Goal: Task Accomplishment & Management: Manage account settings

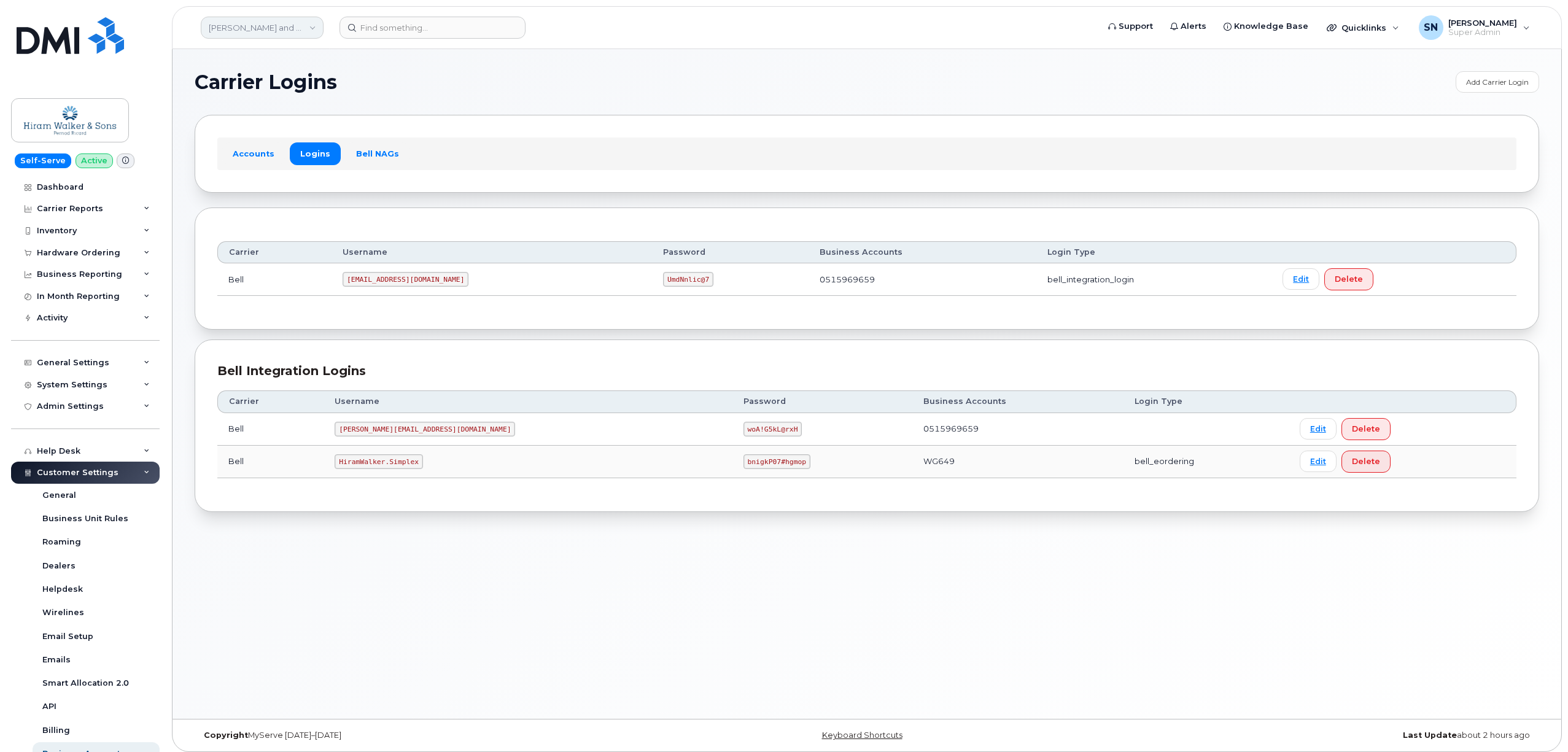
click at [299, 25] on link "Hiram Walker and Sons Limited (Pernod Ricard)" at bounding box center [261, 28] width 123 height 22
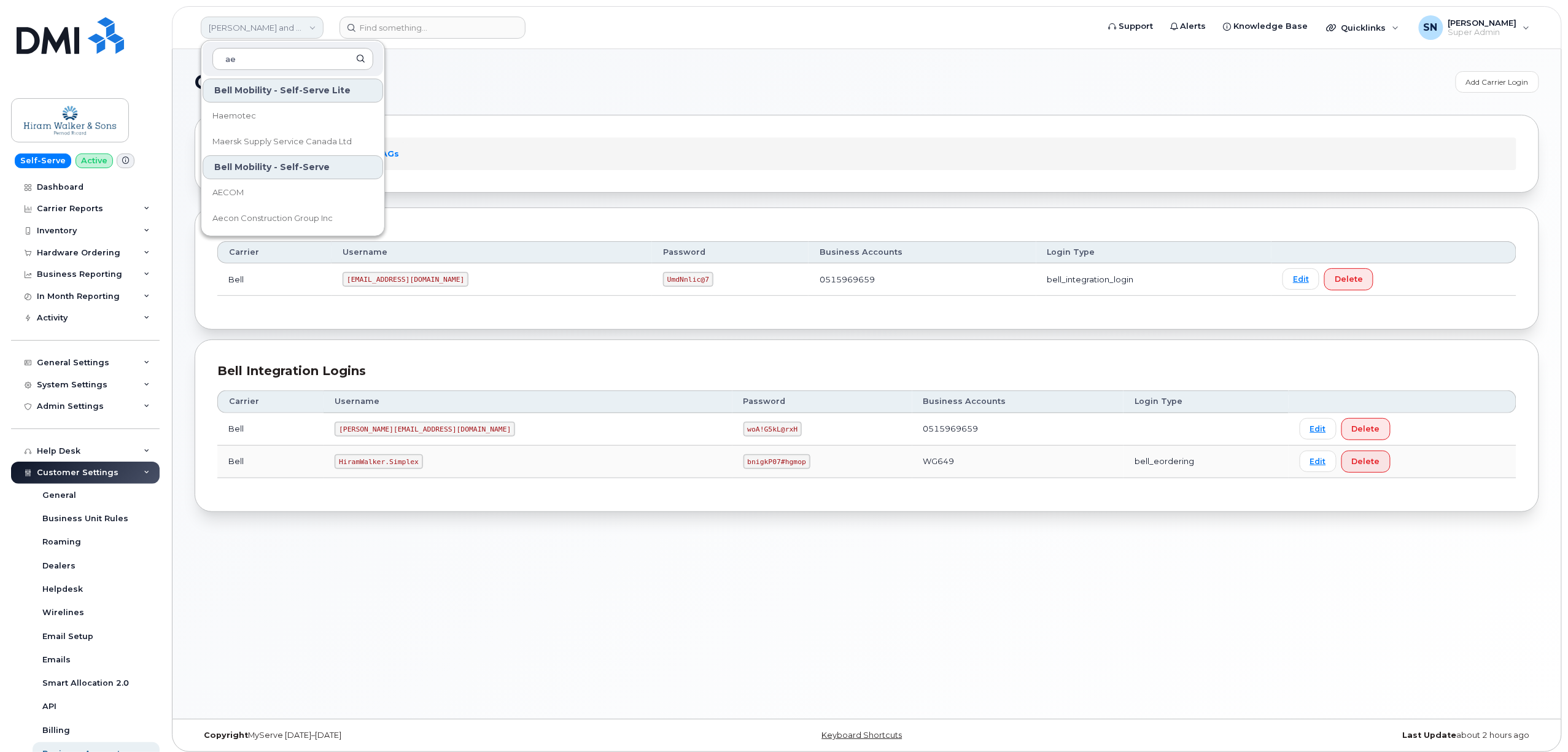
scroll to position [194, 0]
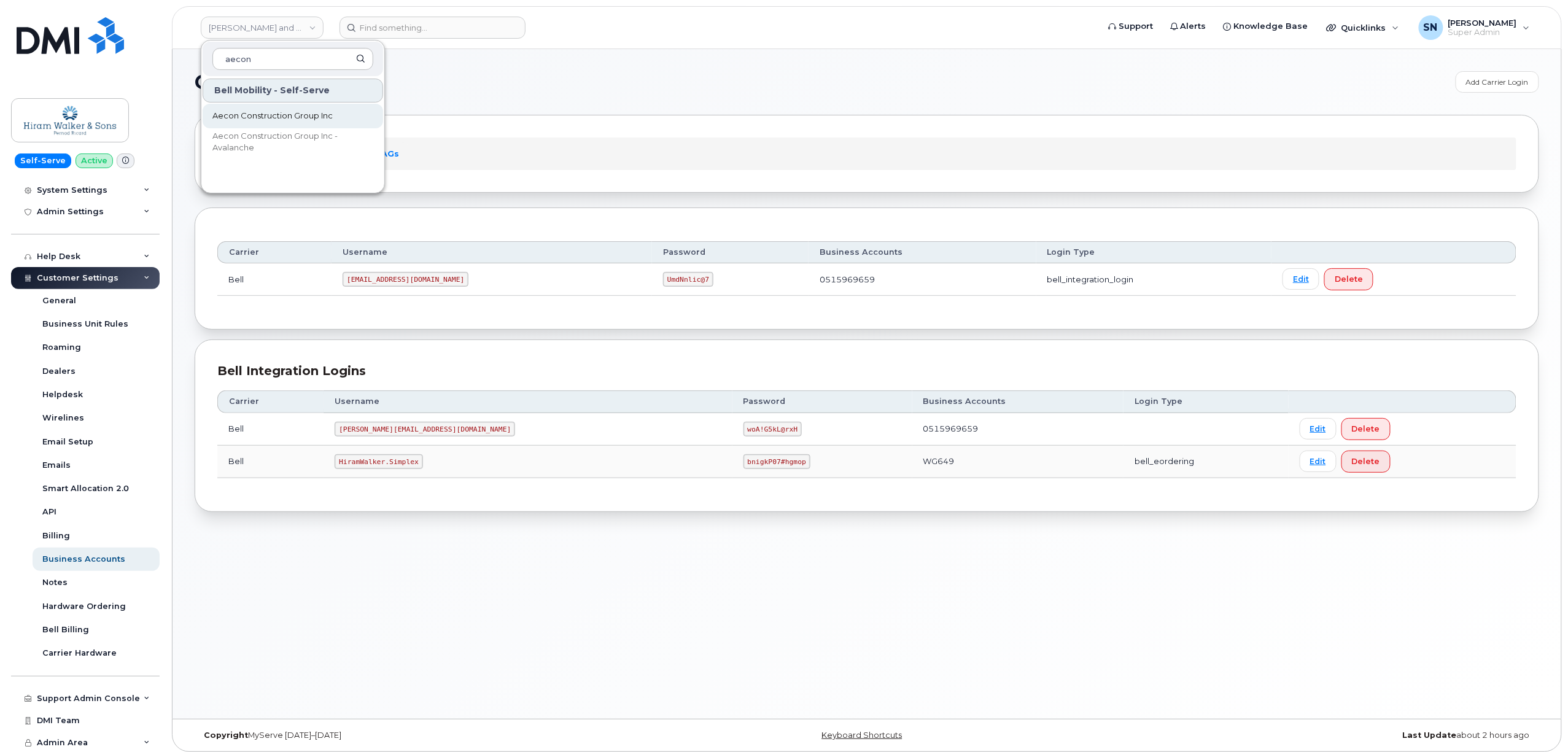
type input "aecon"
click at [339, 109] on link "Aecon Construction Group Inc" at bounding box center [292, 116] width 180 height 25
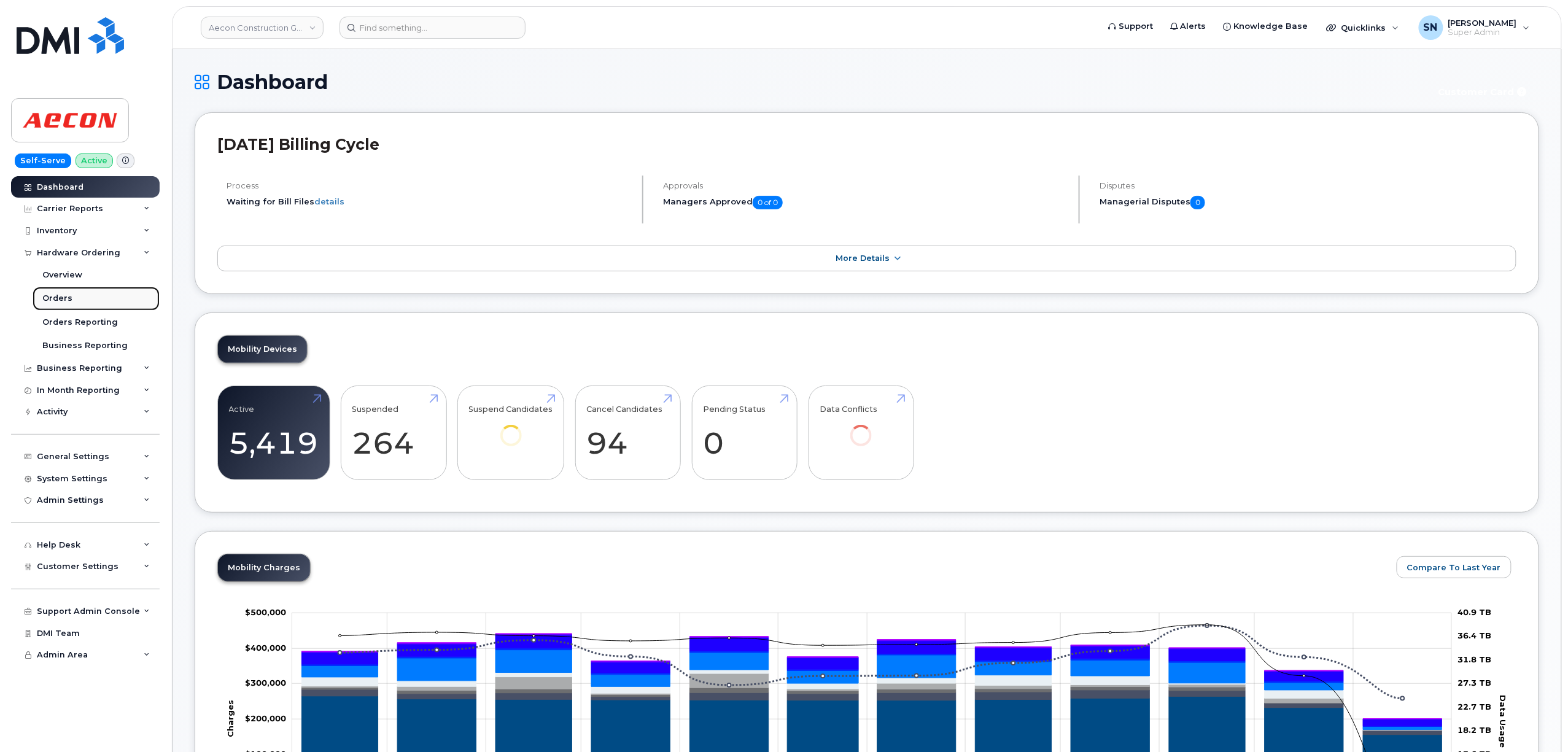
click at [67, 295] on div "Orders" at bounding box center [57, 298] width 30 height 11
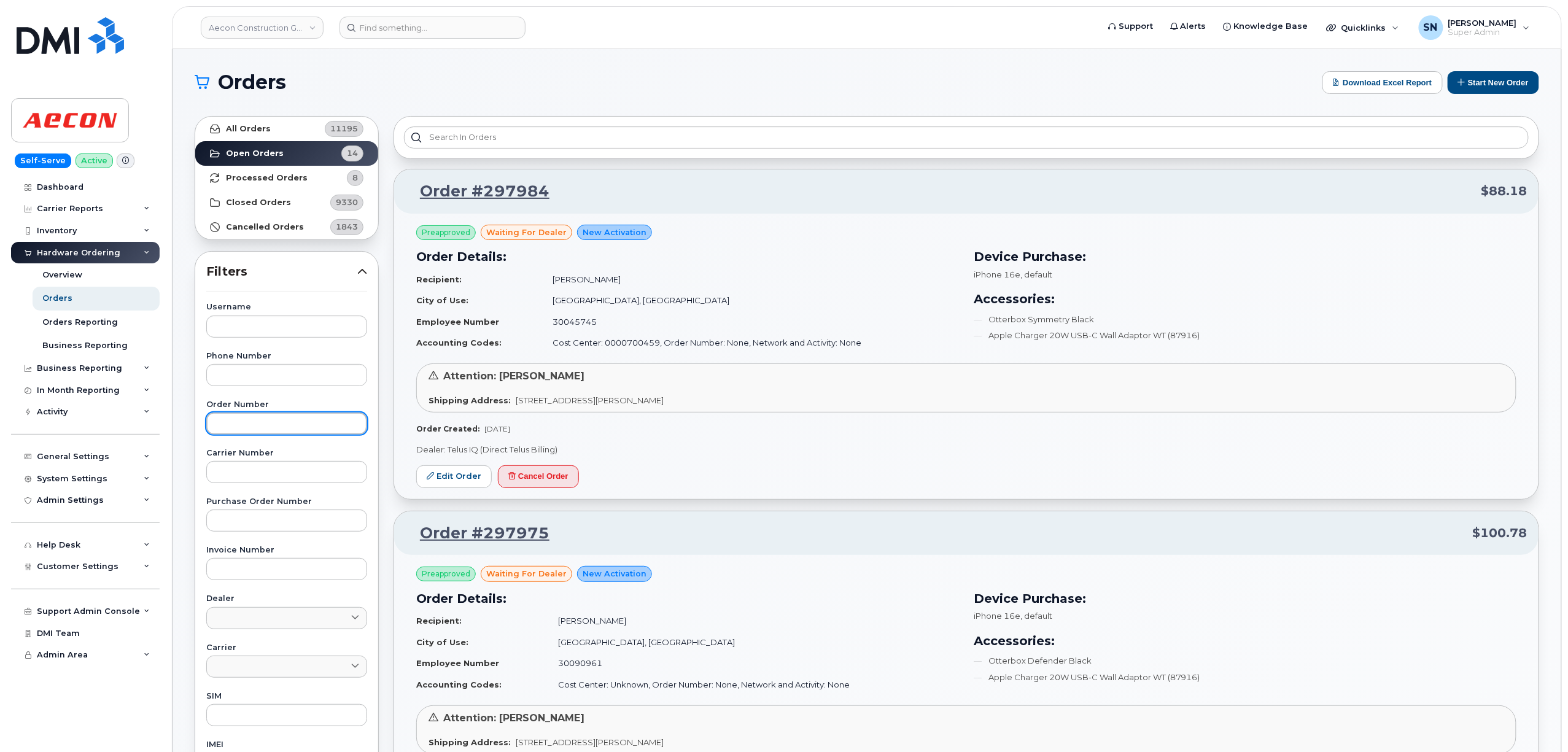
click at [275, 418] on input "text" at bounding box center [286, 424] width 160 height 22
paste input "297928"
type input "297928"
click at [249, 122] on link "All Orders 11195" at bounding box center [286, 129] width 182 height 25
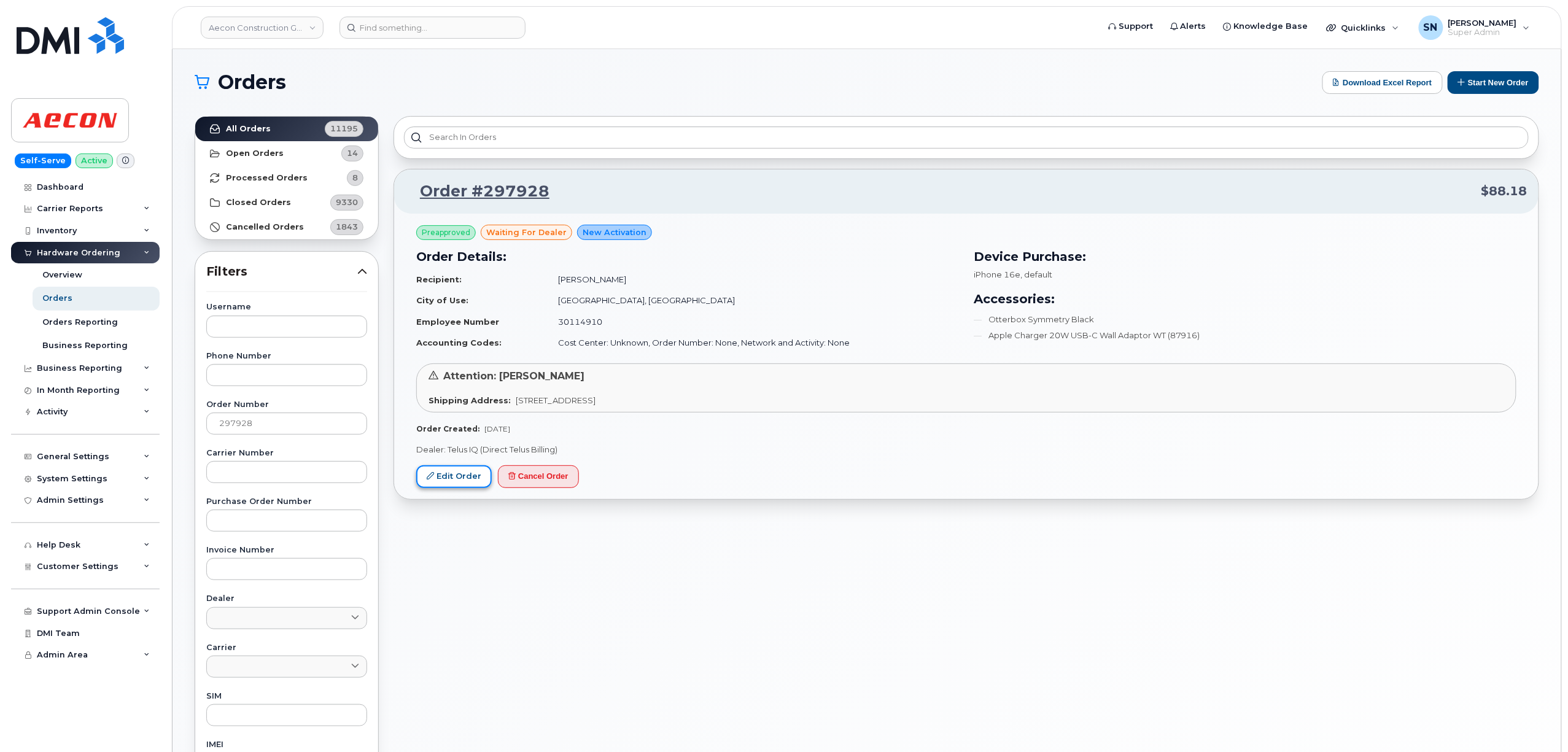
click at [448, 482] on link "Edit Order" at bounding box center [454, 477] width 76 height 23
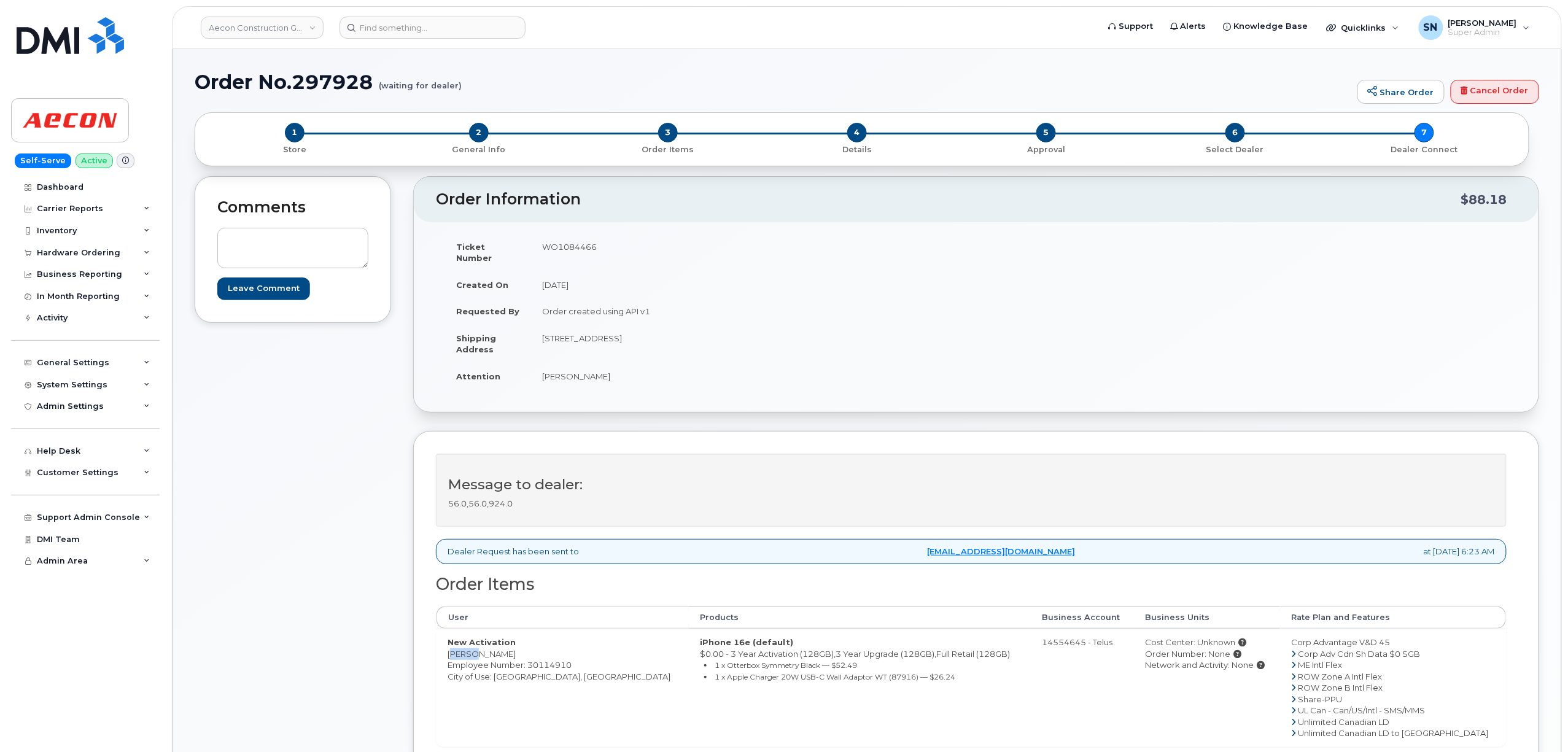
drag, startPoint x: 448, startPoint y: 648, endPoint x: 470, endPoint y: 646, distance: 22.1
click at [470, 646] on td "New Activation Novia Sharma Employee Number: 30114910 City of Use: Vancouver, B…" at bounding box center [562, 687] width 252 height 118
copy td "Novia"
click at [491, 642] on td "New Activation Novia Sharma Employee Number: 30114910 City of Use: Vancouver, B…" at bounding box center [562, 687] width 252 height 118
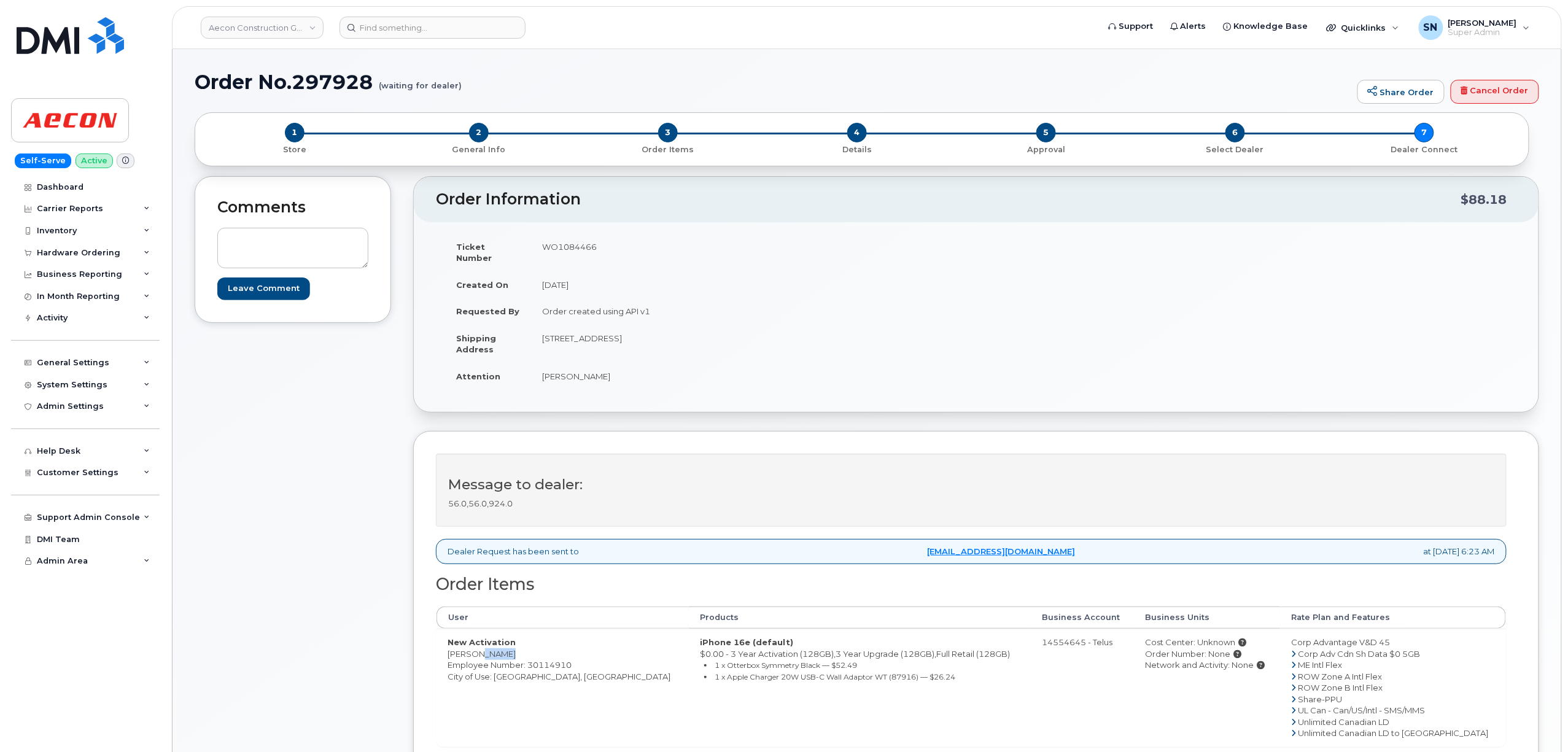
copy td "Sharma"
click at [518, 664] on td "New Activation Novia Sharma Employee Number: 30114910 City of Use: Vancouver, B…" at bounding box center [562, 687] width 252 height 118
copy td "Vancouver"
drag, startPoint x: 542, startPoint y: 367, endPoint x: 564, endPoint y: 371, distance: 22.4
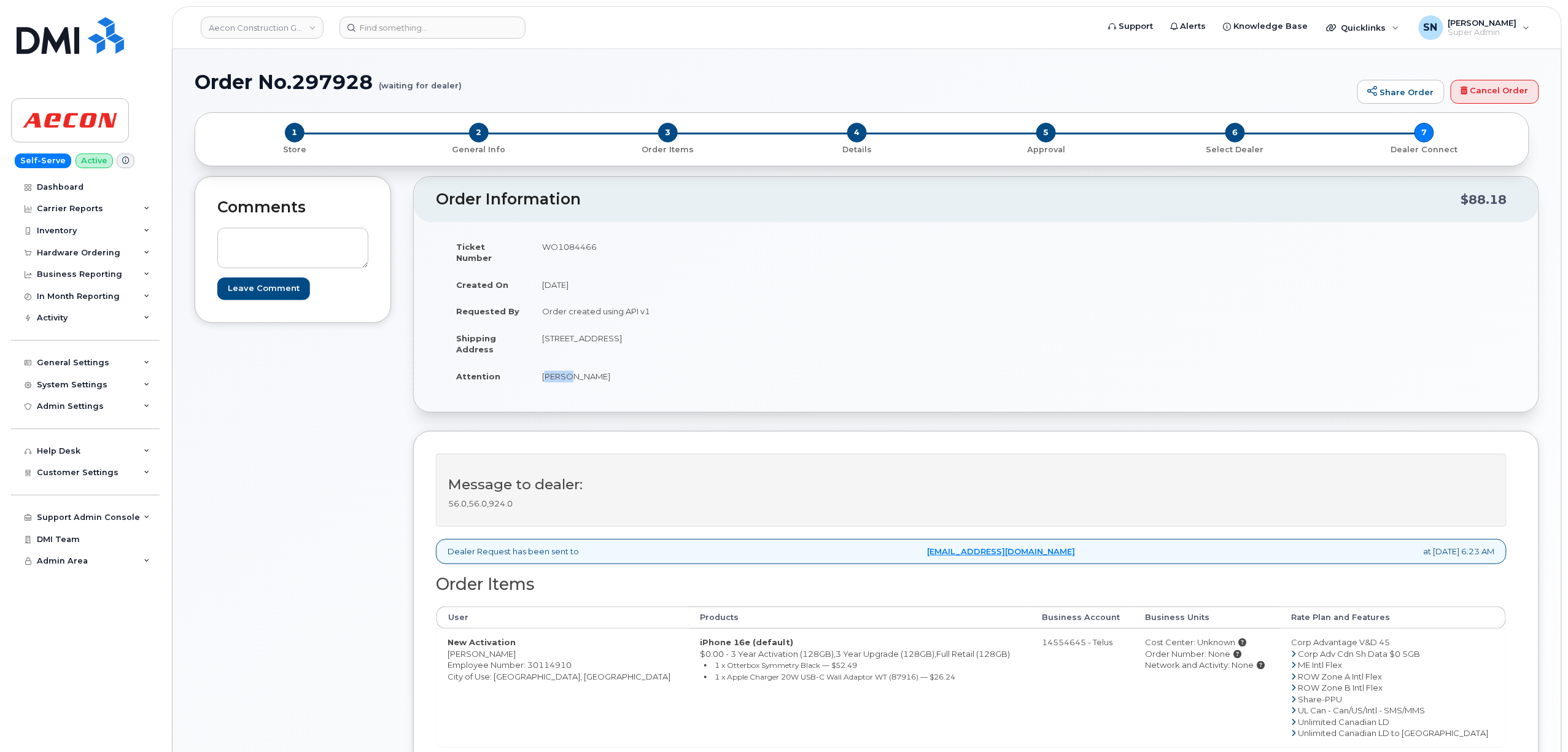
click at [564, 371] on td "[PERSON_NAME]" at bounding box center [749, 376] width 436 height 27
copy td "Novia"
click at [593, 367] on td "[PERSON_NAME]" at bounding box center [749, 376] width 436 height 27
click at [593, 367] on td "Novia Sharma" at bounding box center [749, 376] width 436 height 27
copy td "Sharma"
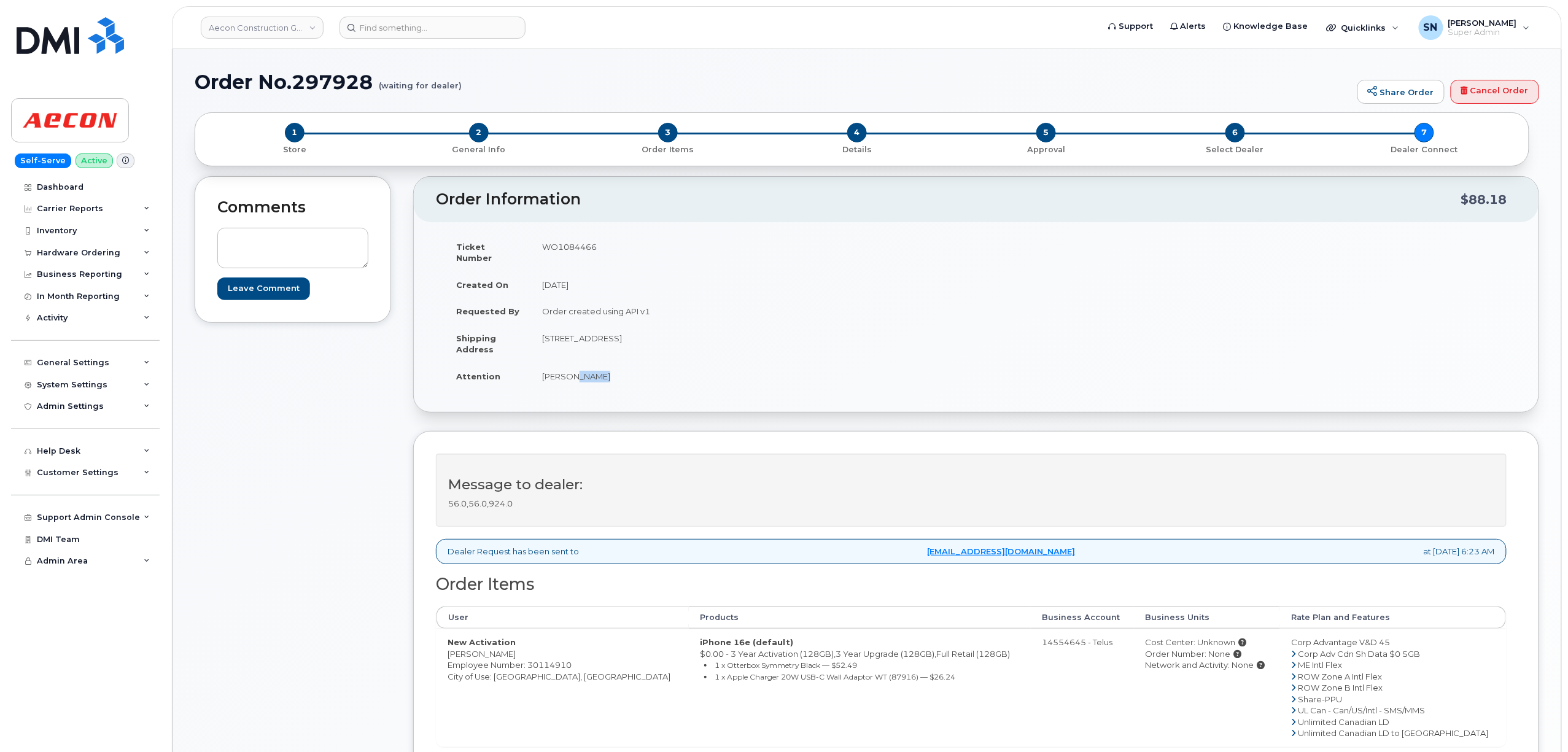
drag, startPoint x: 543, startPoint y: 327, endPoint x: 325, endPoint y: 339, distance: 218.3
click at [697, 334] on td "475 Derwent Place Delta BC V3M 6H4" at bounding box center [749, 344] width 436 height 38
copy td "475 Derwent Place Delta BC V3M 6H4"
click at [653, 342] on td "475 Derwent Place Delta BC V3M 6H4" at bounding box center [749, 344] width 436 height 38
click at [632, 325] on td "475 Derwent Place Delta BC V3M 6H4" at bounding box center [749, 344] width 436 height 38
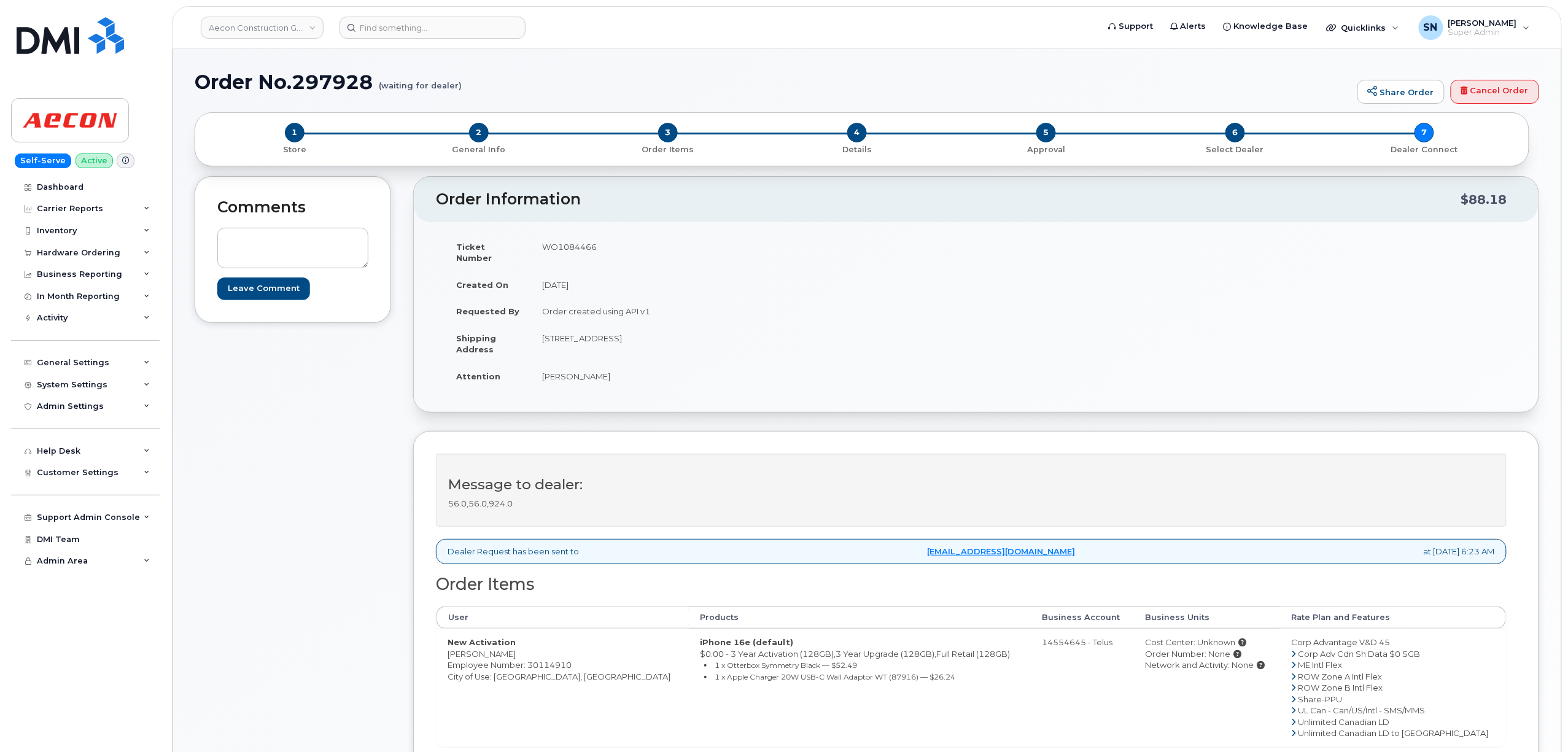
click at [632, 325] on td "475 Derwent Place Delta BC V3M 6H4" at bounding box center [749, 344] width 436 height 38
copy td "Delta"
click at [679, 339] on td "475 Derwent Place Delta BC V3M 6H4" at bounding box center [749, 344] width 436 height 38
drag, startPoint x: 661, startPoint y: 322, endPoint x: 697, endPoint y: 333, distance: 37.6
click at [697, 333] on td "475 Derwent Place Delta BC V3M 6H4" at bounding box center [749, 344] width 436 height 38
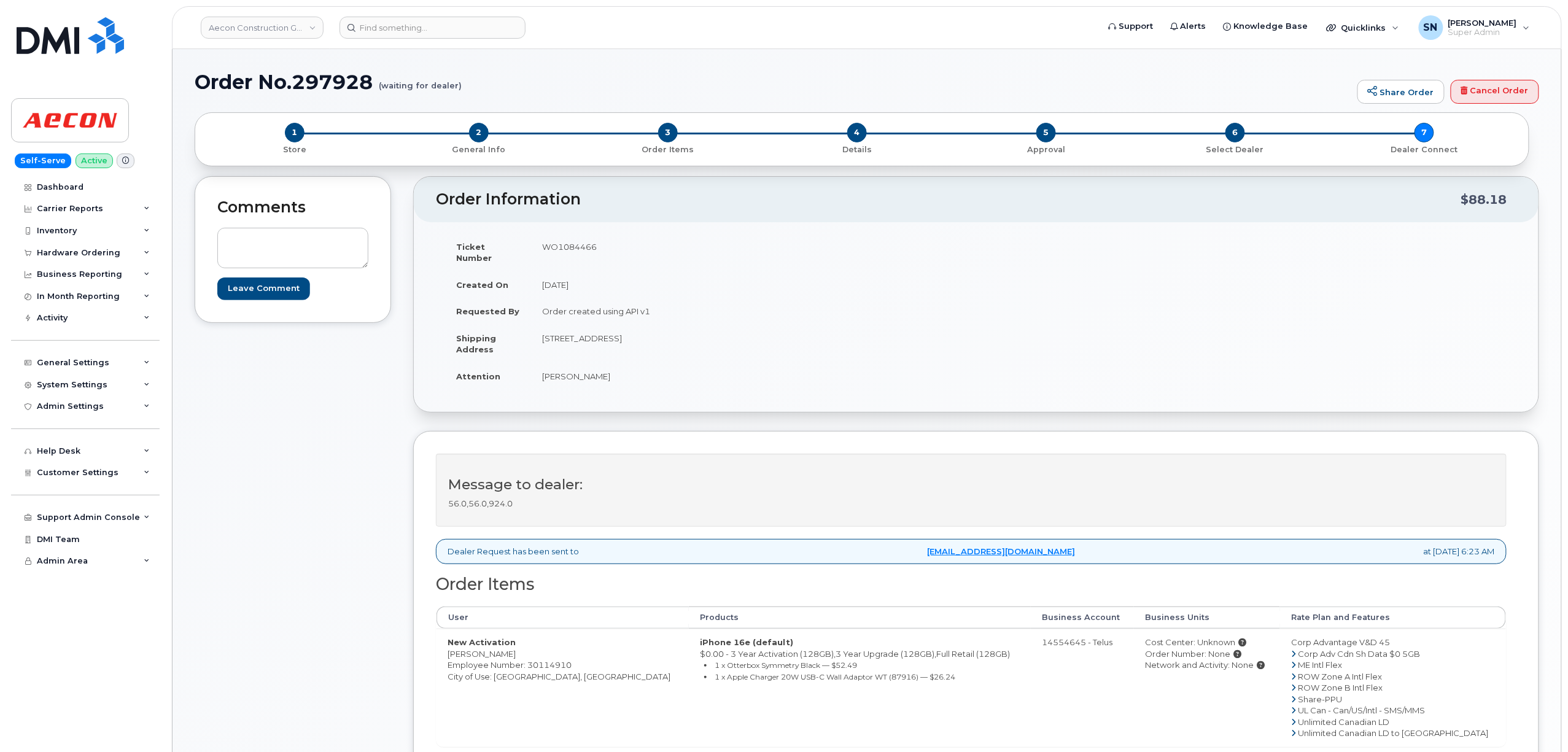
copy td "V3M 6H4"
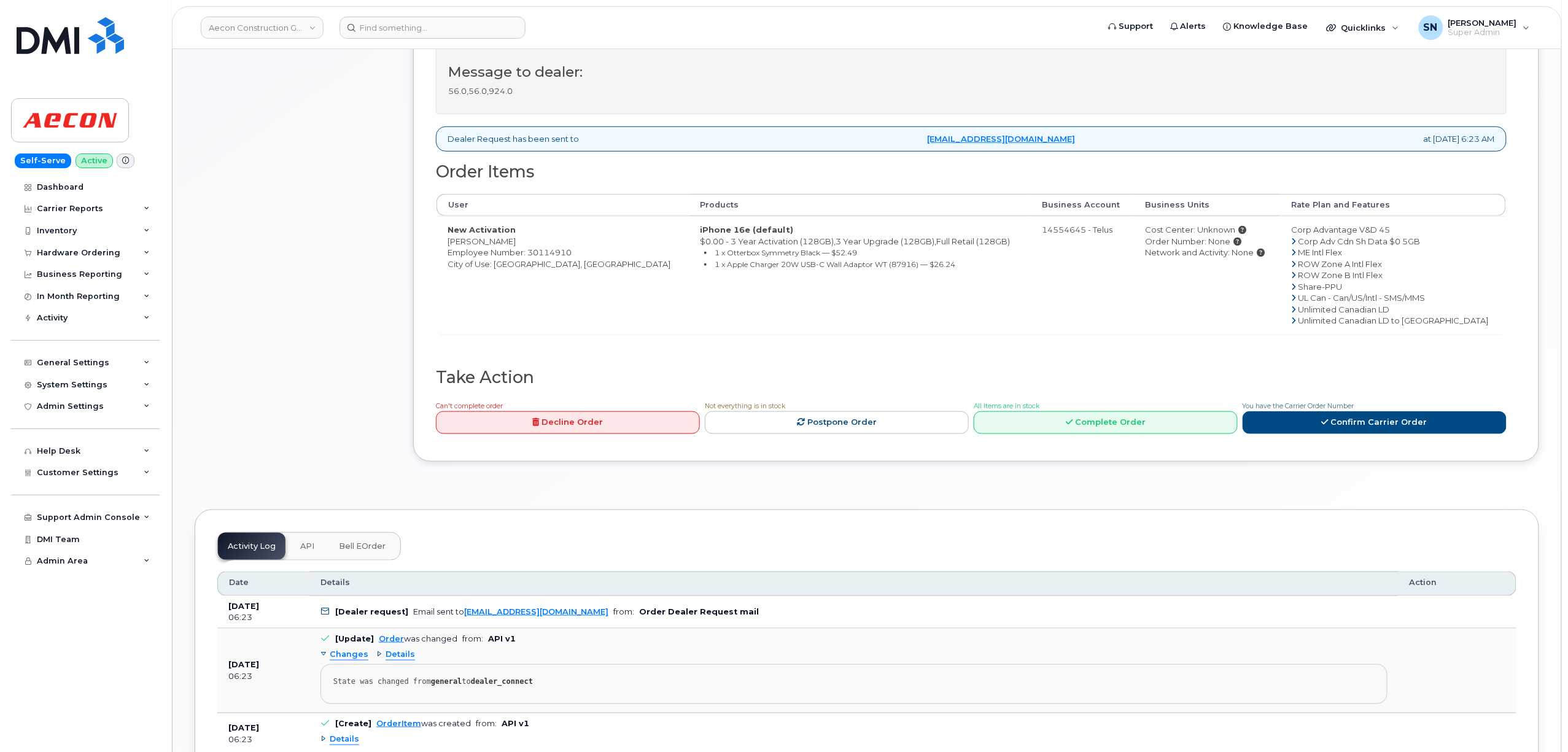
scroll to position [492, 0]
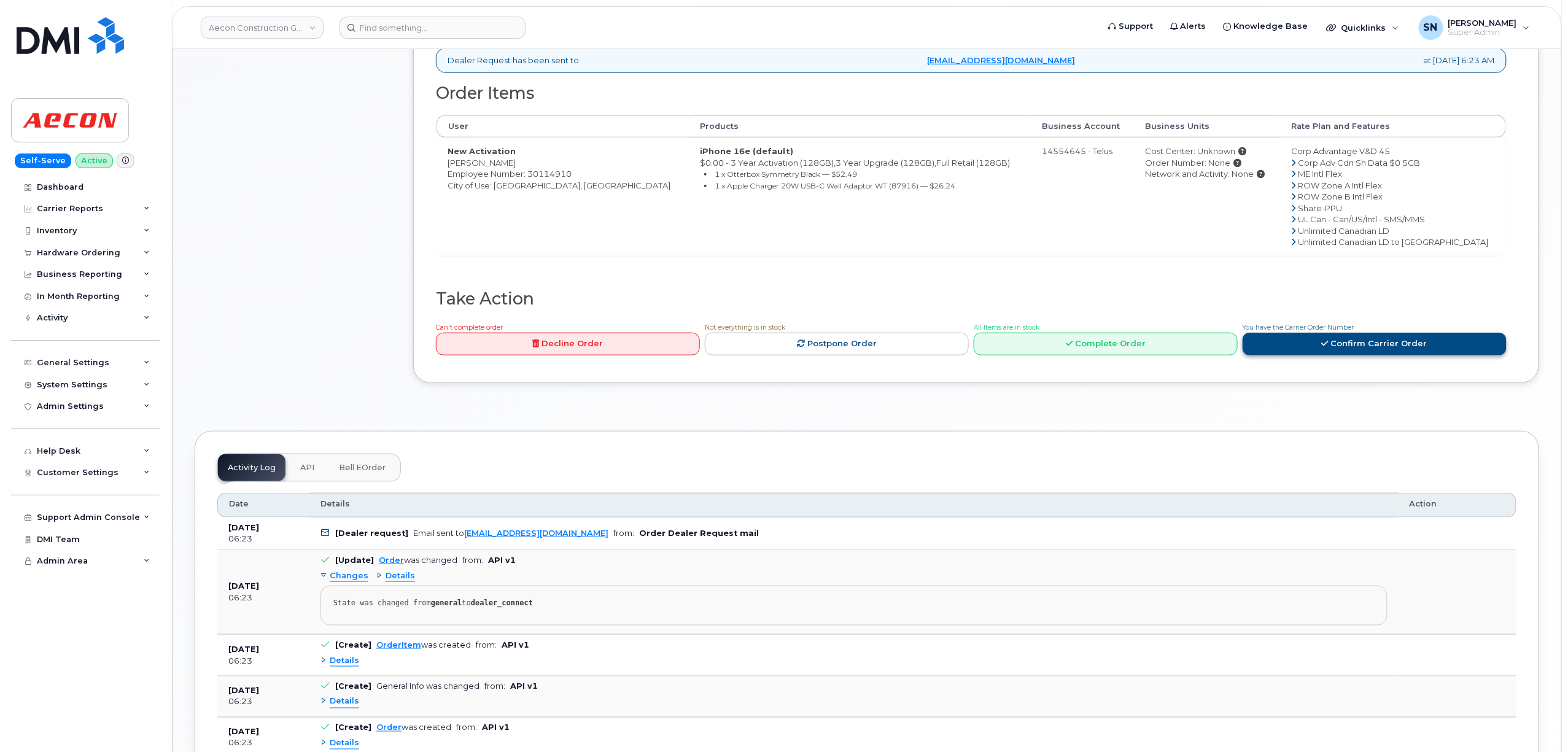
click at [1346, 346] on link "Confirm Carrier Order" at bounding box center [1374, 344] width 264 height 23
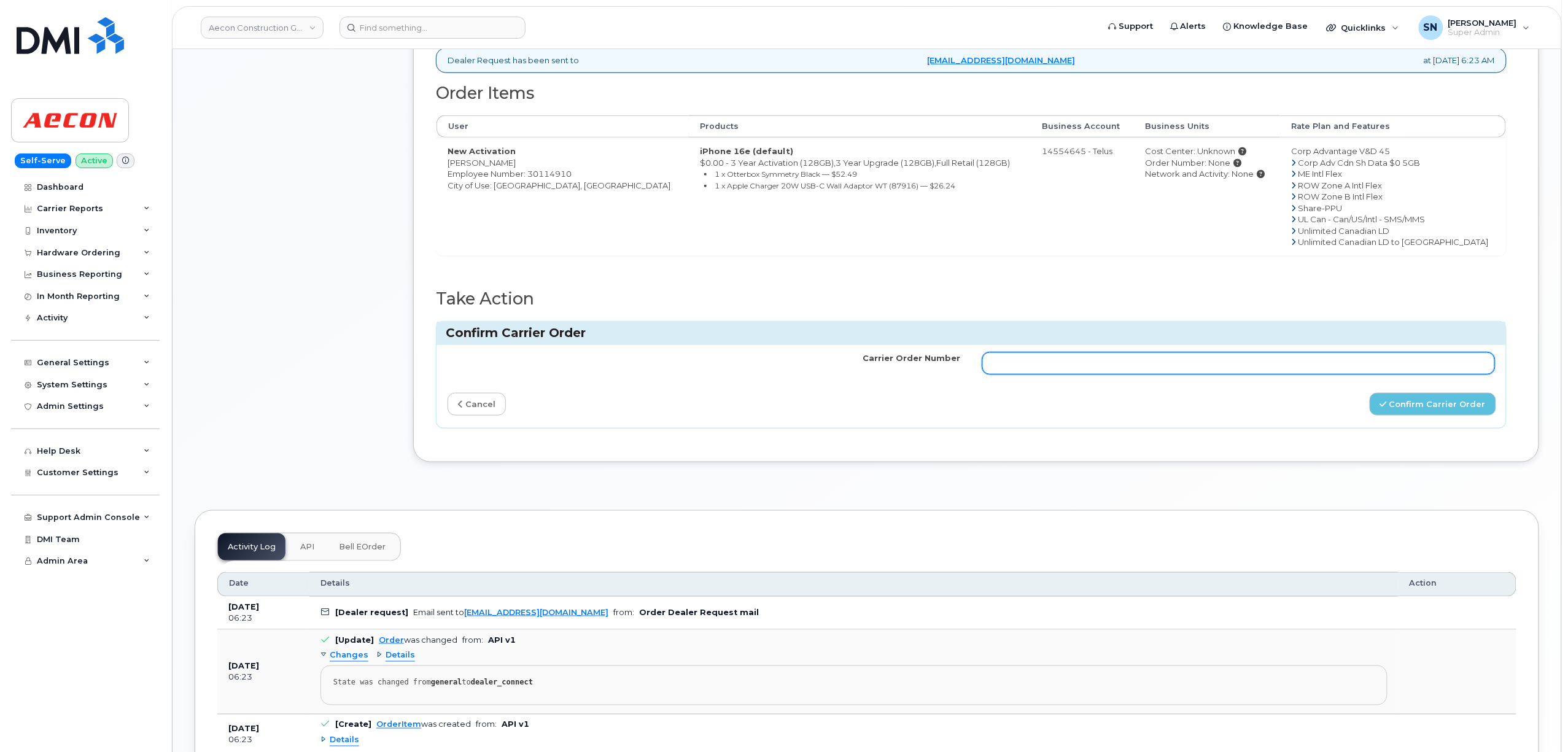
click at [1329, 352] on input "Carrier Order Number" at bounding box center [1238, 363] width 512 height 22
paste input "TL60018861"
type input "TL60018861"
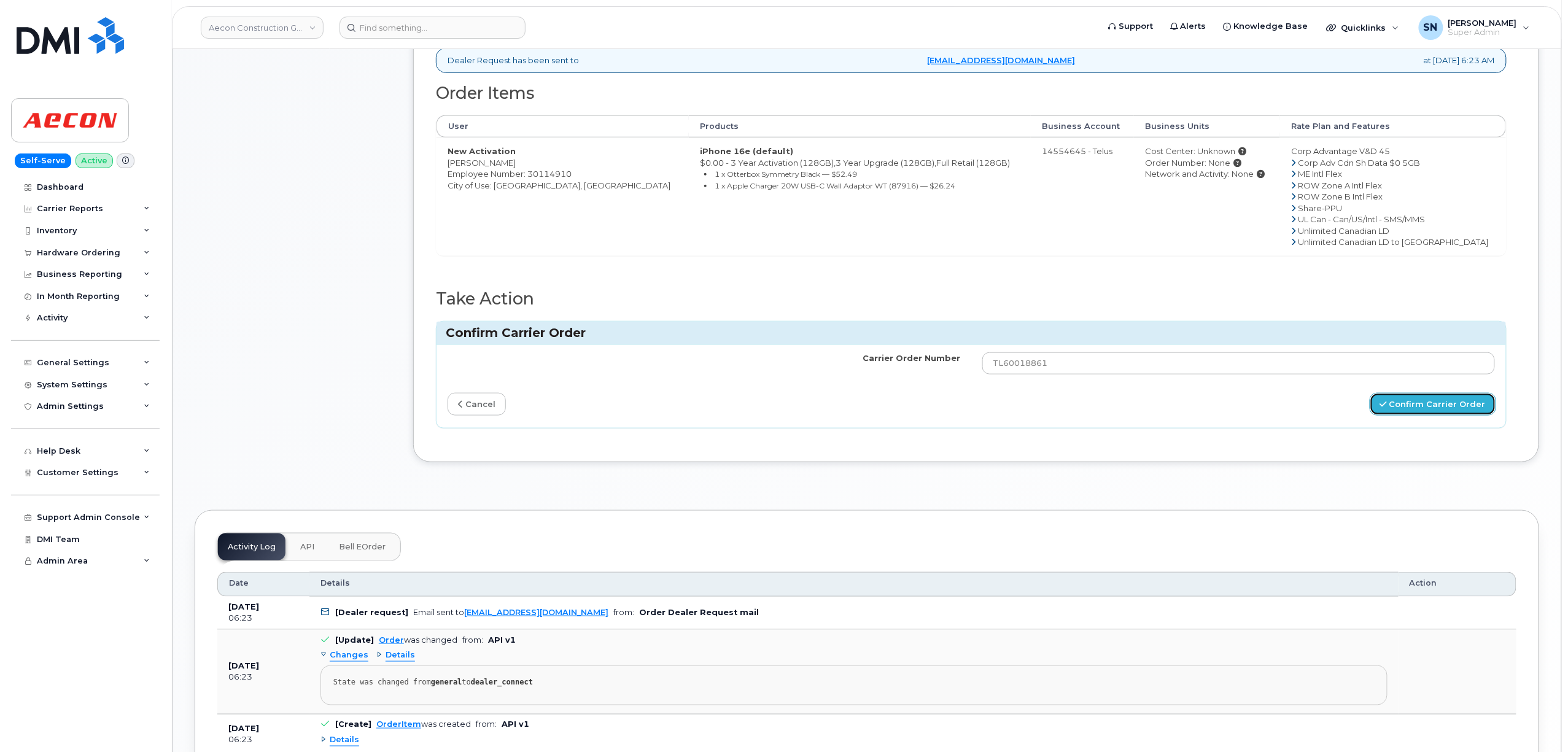
click at [1412, 399] on button "Confirm Carrier Order" at bounding box center [1432, 404] width 127 height 23
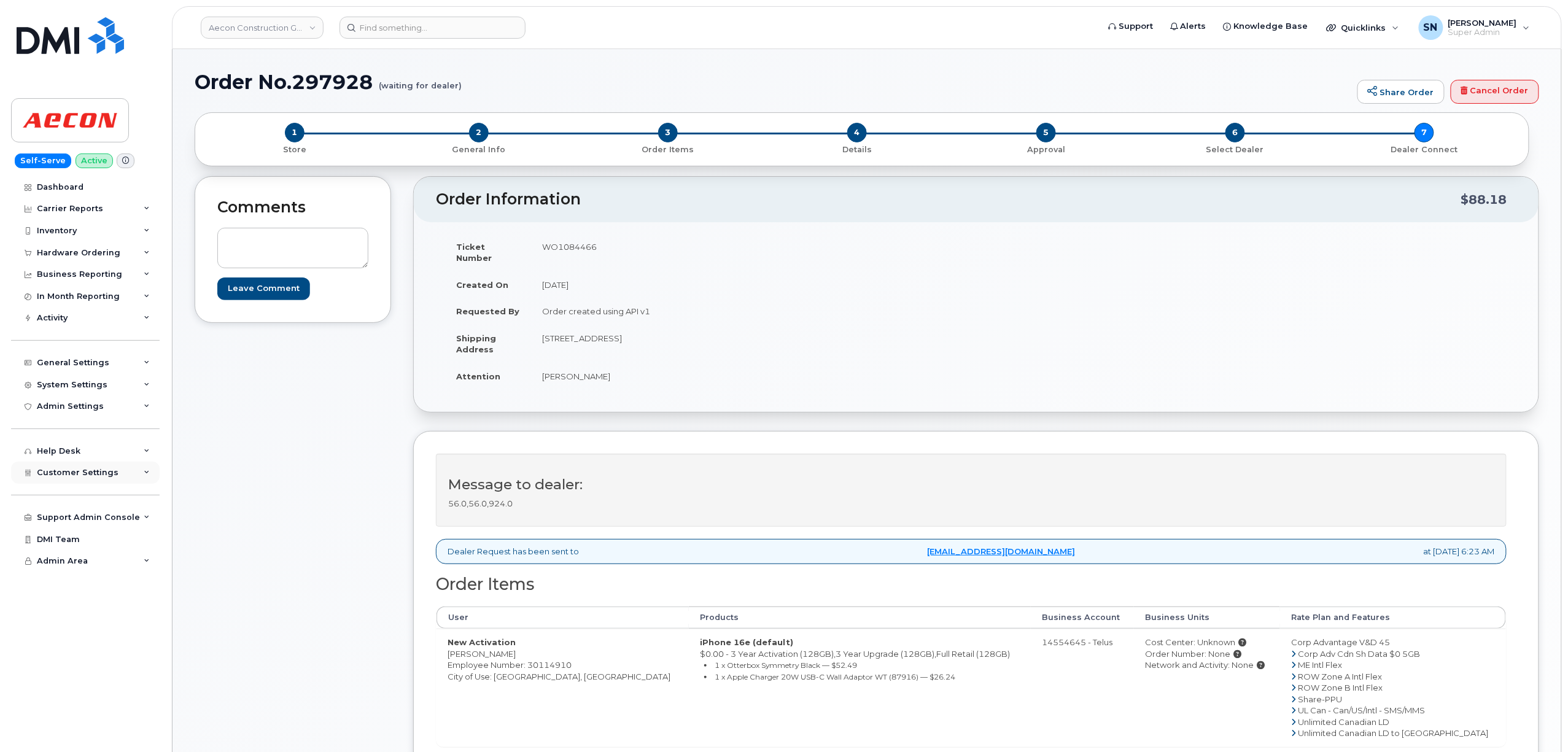
click at [73, 476] on span "Customer Settings" at bounding box center [78, 472] width 82 height 9
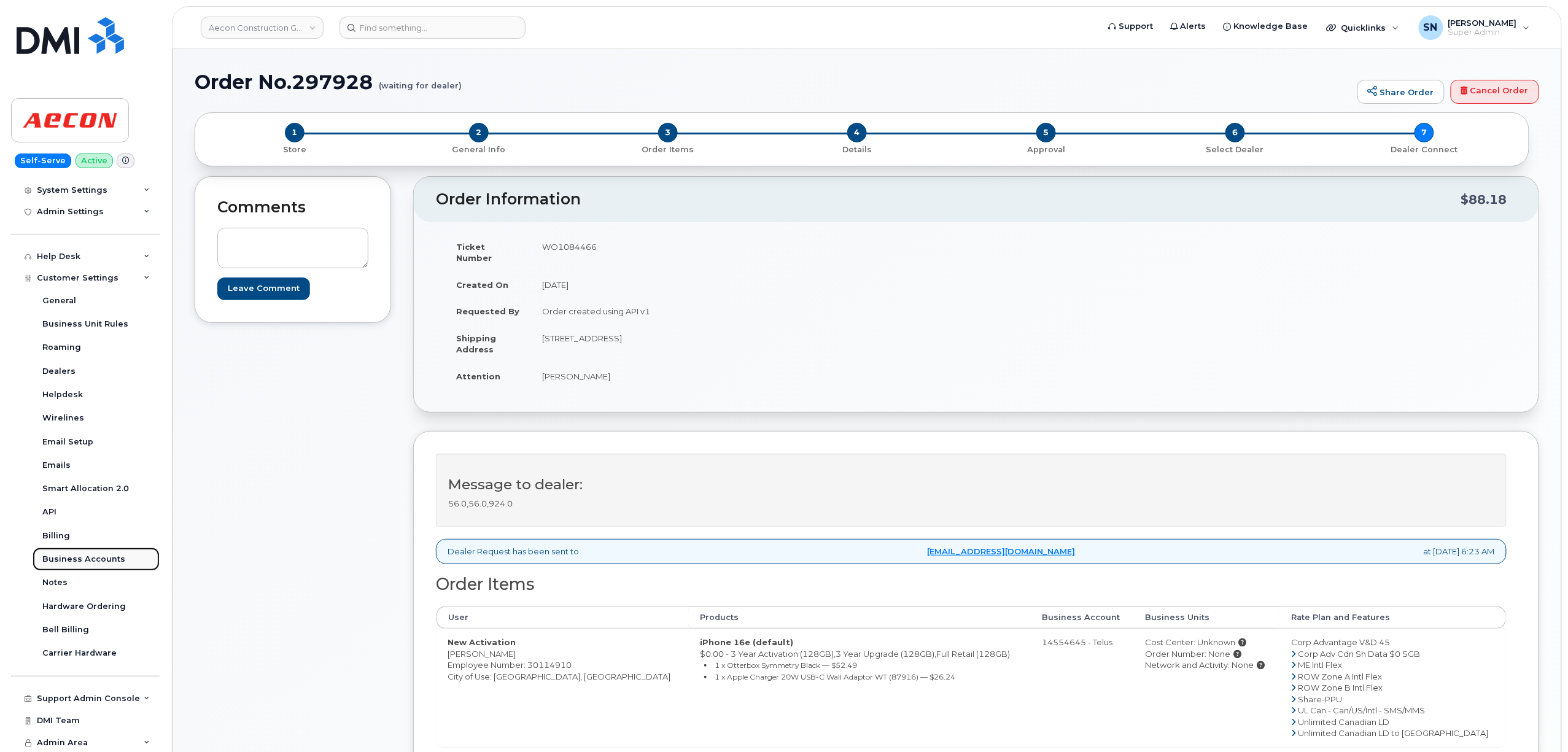
click at [99, 561] on div "Business Accounts" at bounding box center [83, 559] width 83 height 11
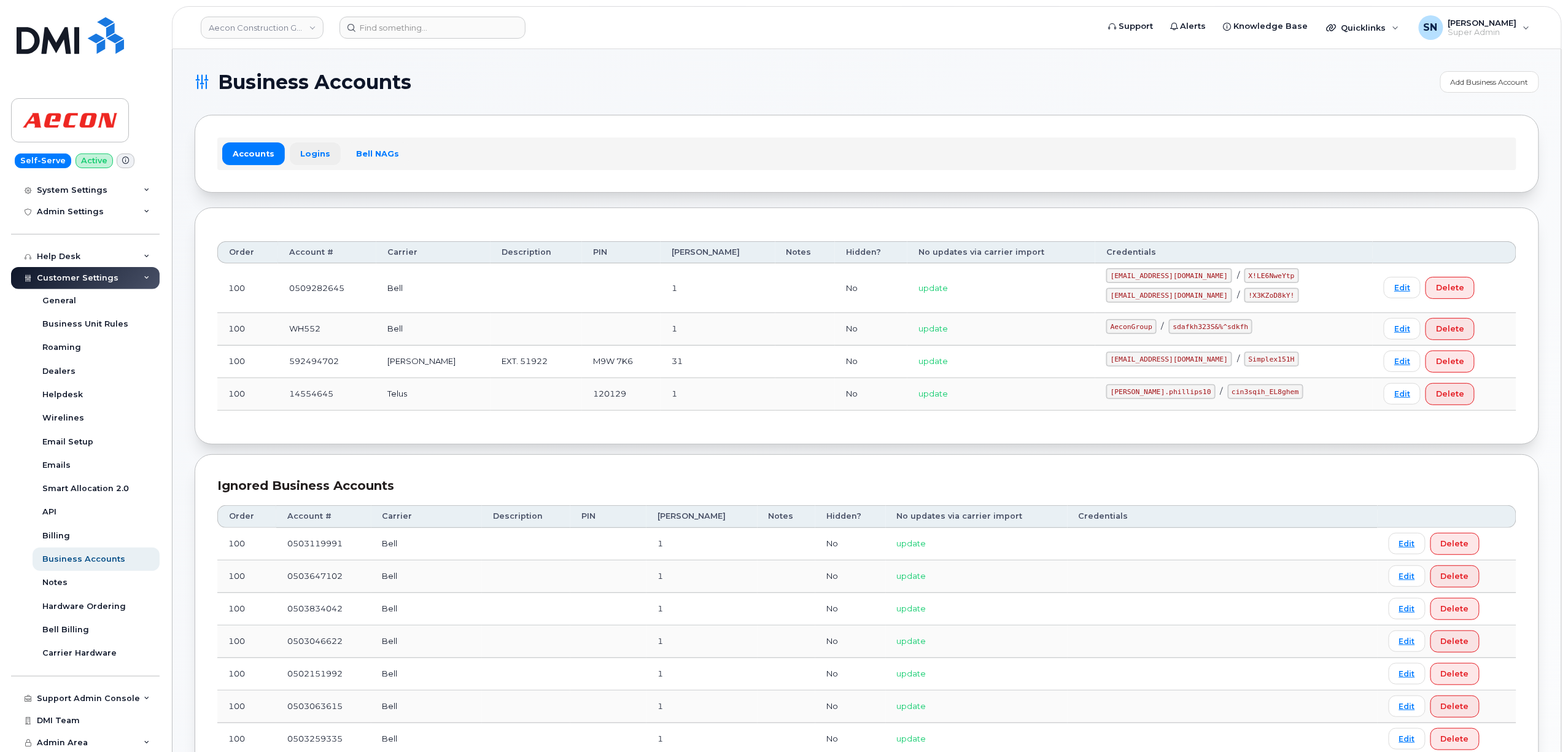
click at [307, 146] on link "Logins" at bounding box center [315, 154] width 51 height 22
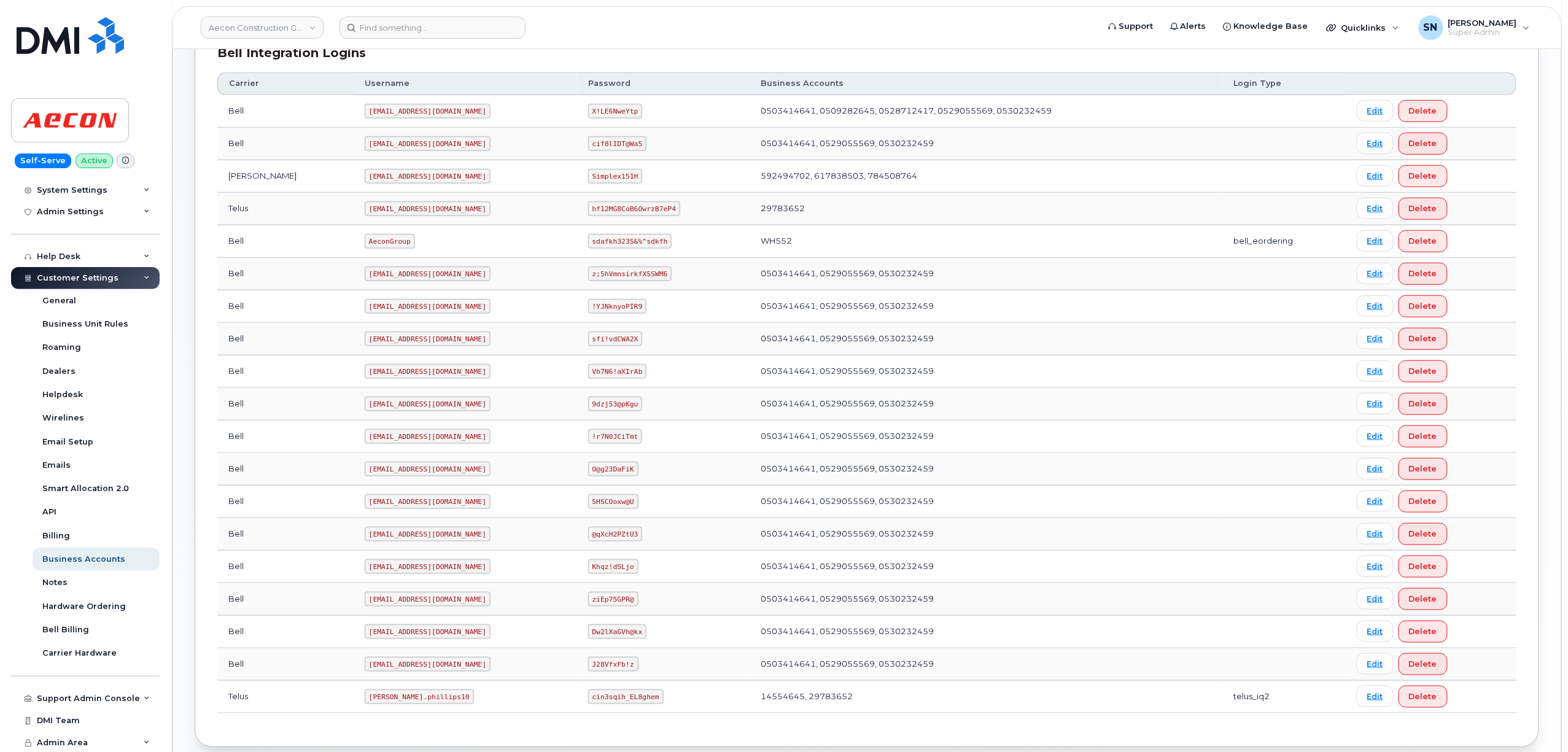
scroll to position [391, 0]
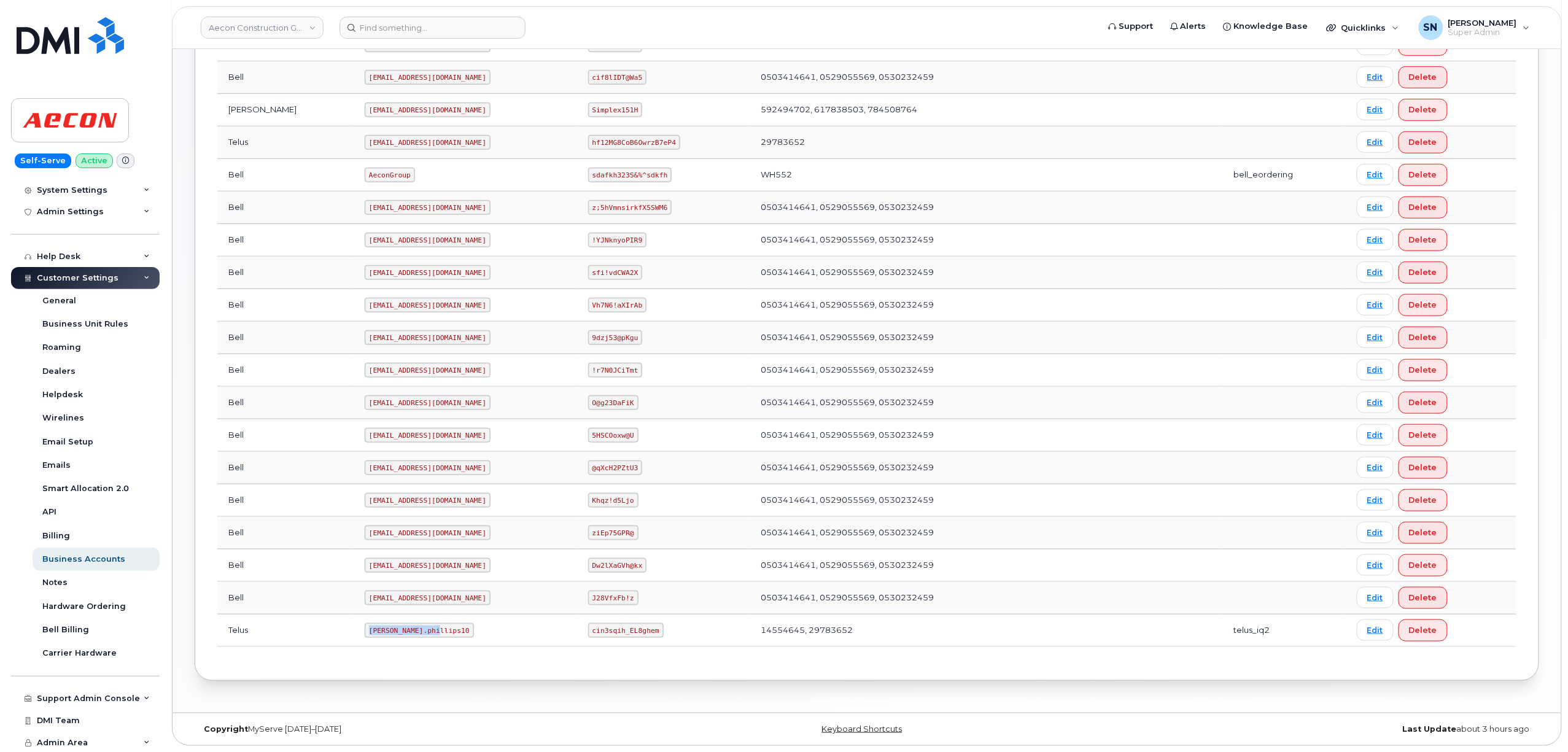
drag, startPoint x: 307, startPoint y: 630, endPoint x: 380, endPoint y: 637, distance: 73.3
click at [380, 637] on td "Taylor.phillips10" at bounding box center [466, 630] width 223 height 33
copy code "Taylor.phillips10"
drag, startPoint x: 568, startPoint y: 629, endPoint x: 640, endPoint y: 637, distance: 72.4
click at [640, 637] on td "cin3sqih_EL8ghem" at bounding box center [663, 630] width 172 height 33
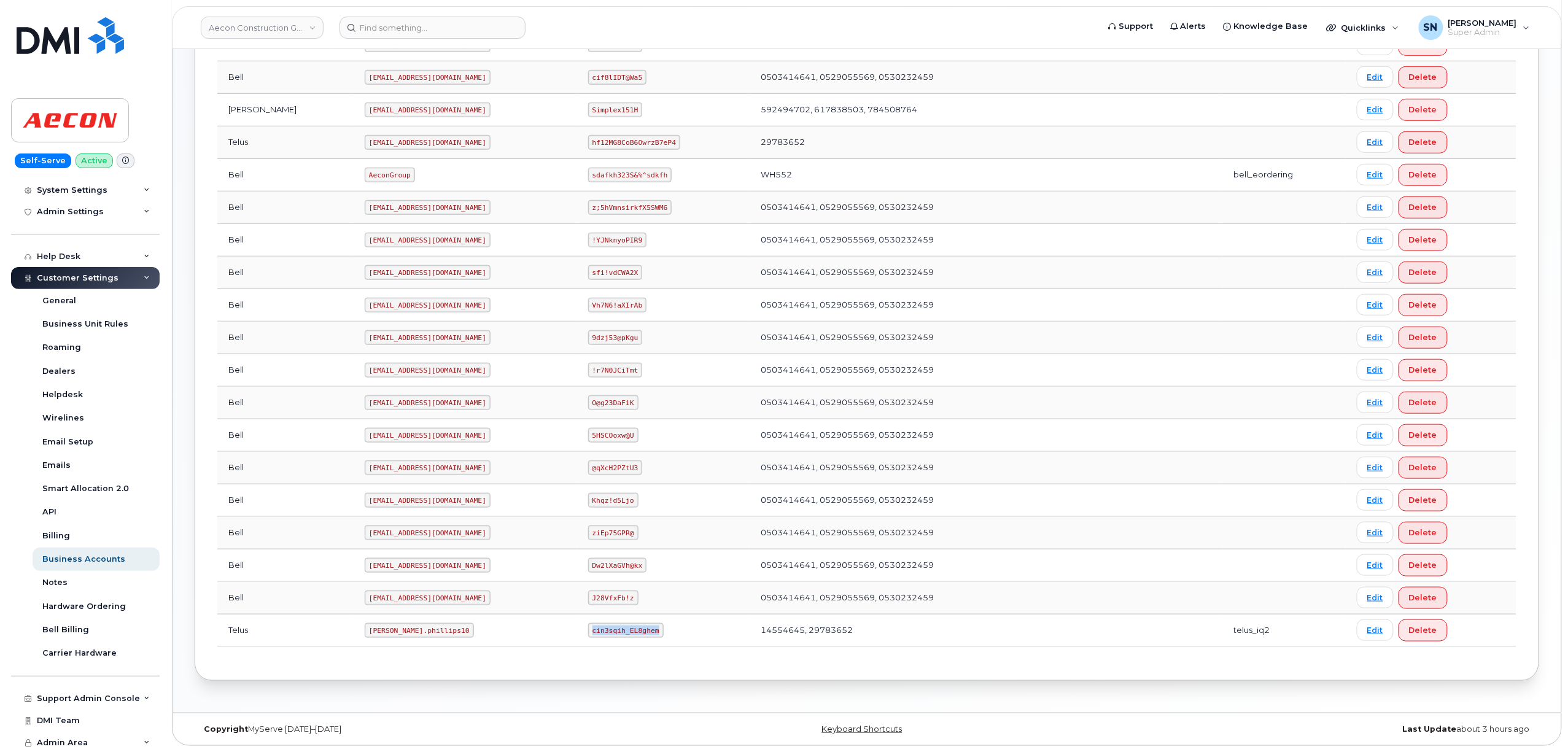
copy code "cin3sqih_EL8ghem"
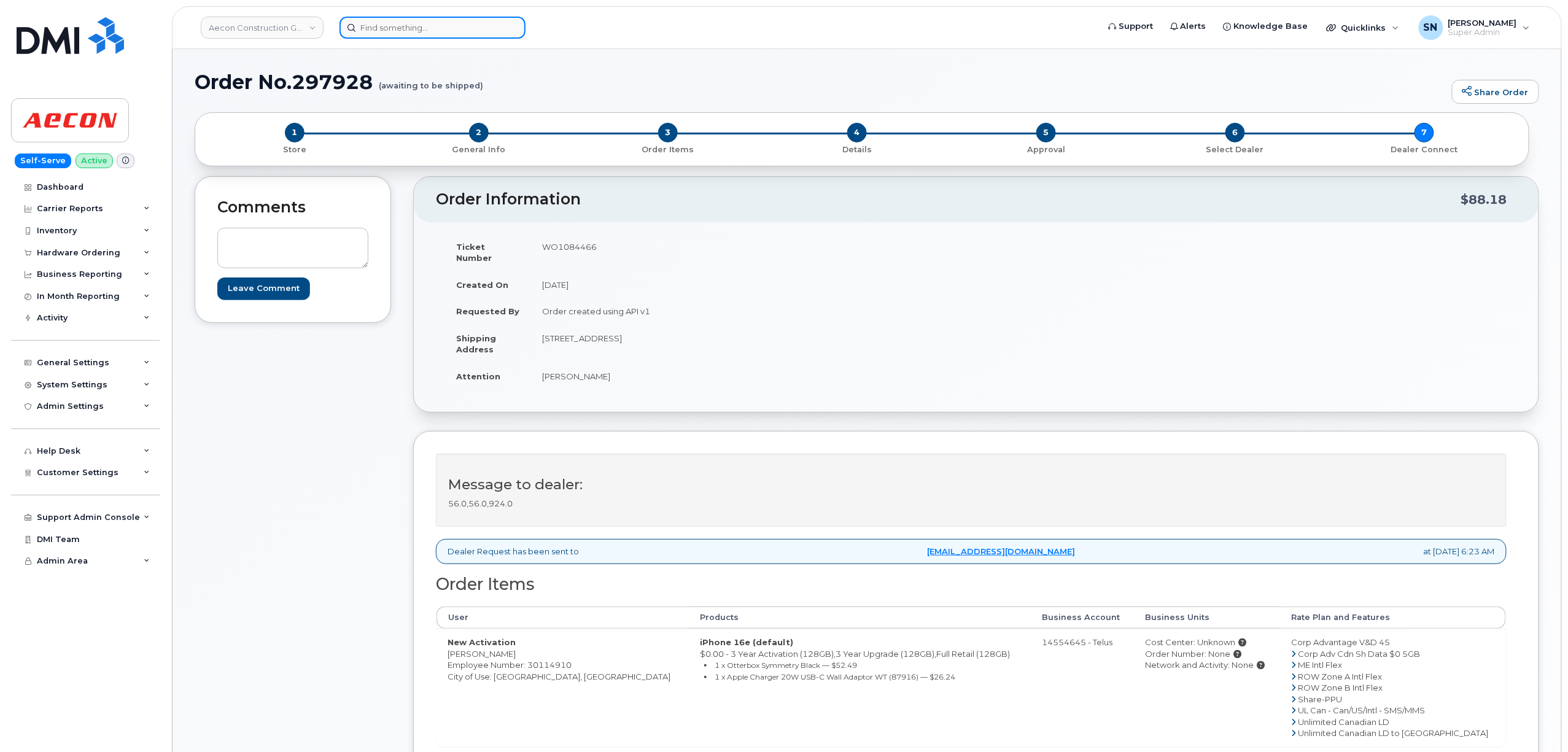
click at [466, 23] on input at bounding box center [432, 28] width 186 height 22
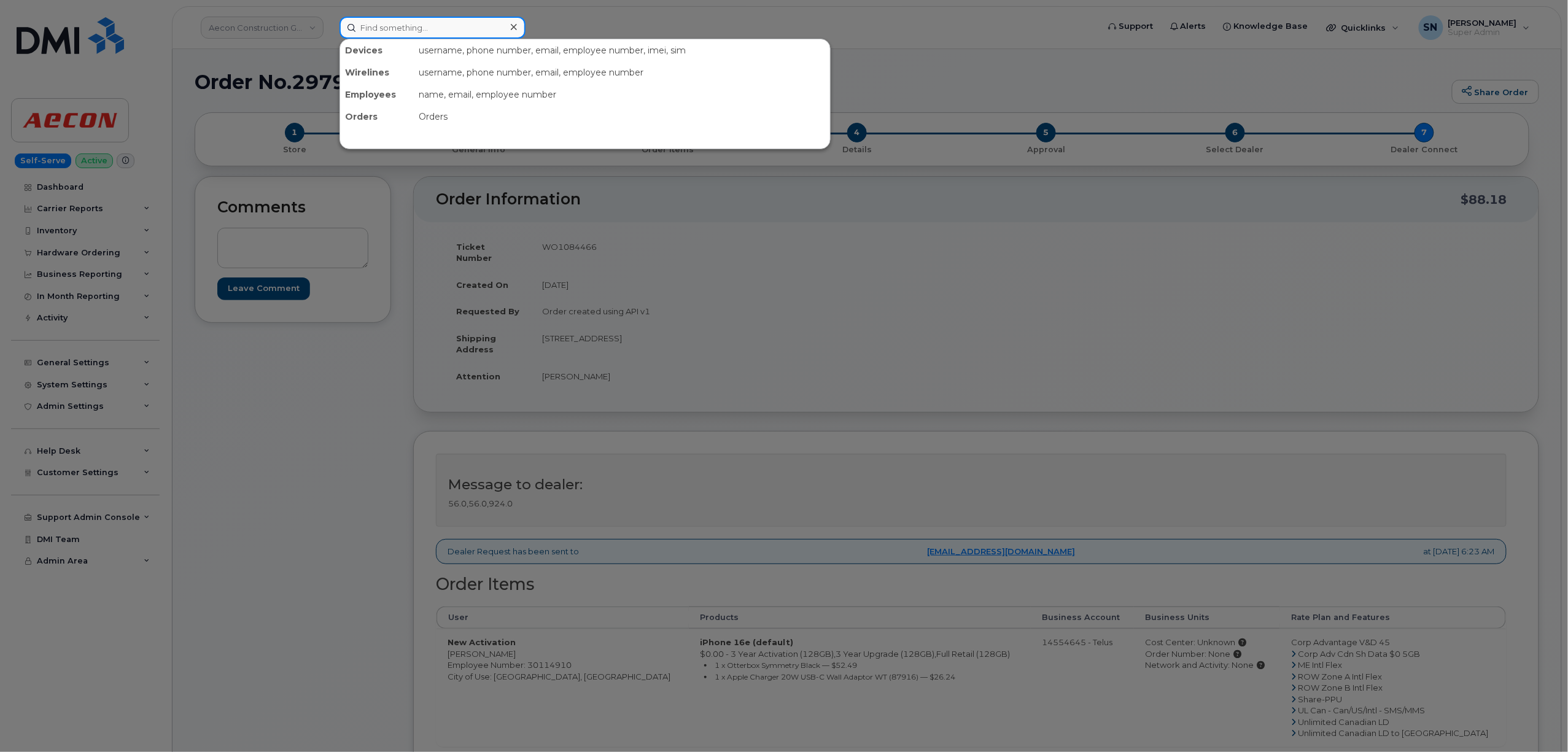
paste input "6729673757"
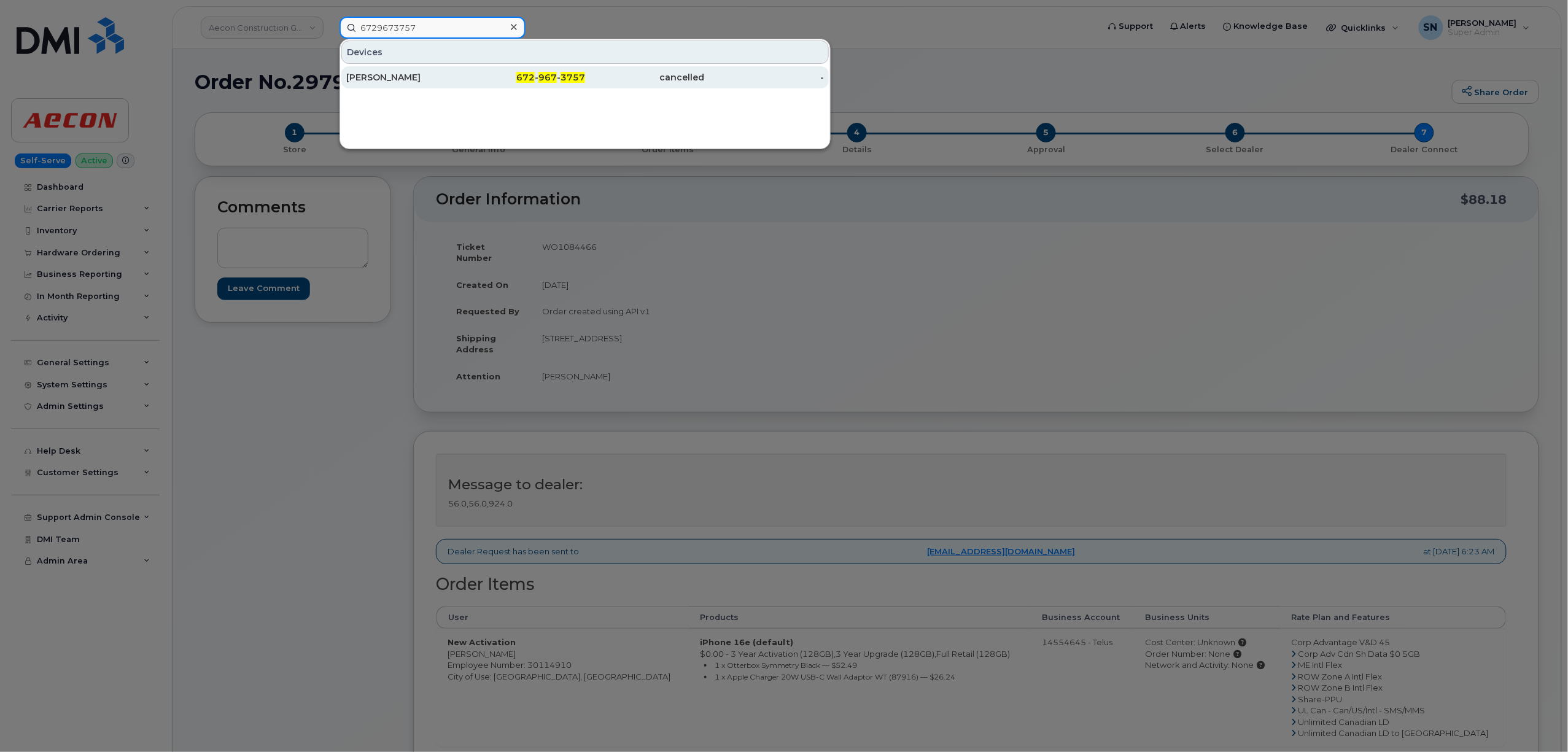
type input "6729673757"
click at [409, 76] on div "[PERSON_NAME]" at bounding box center [406, 77] width 120 height 12
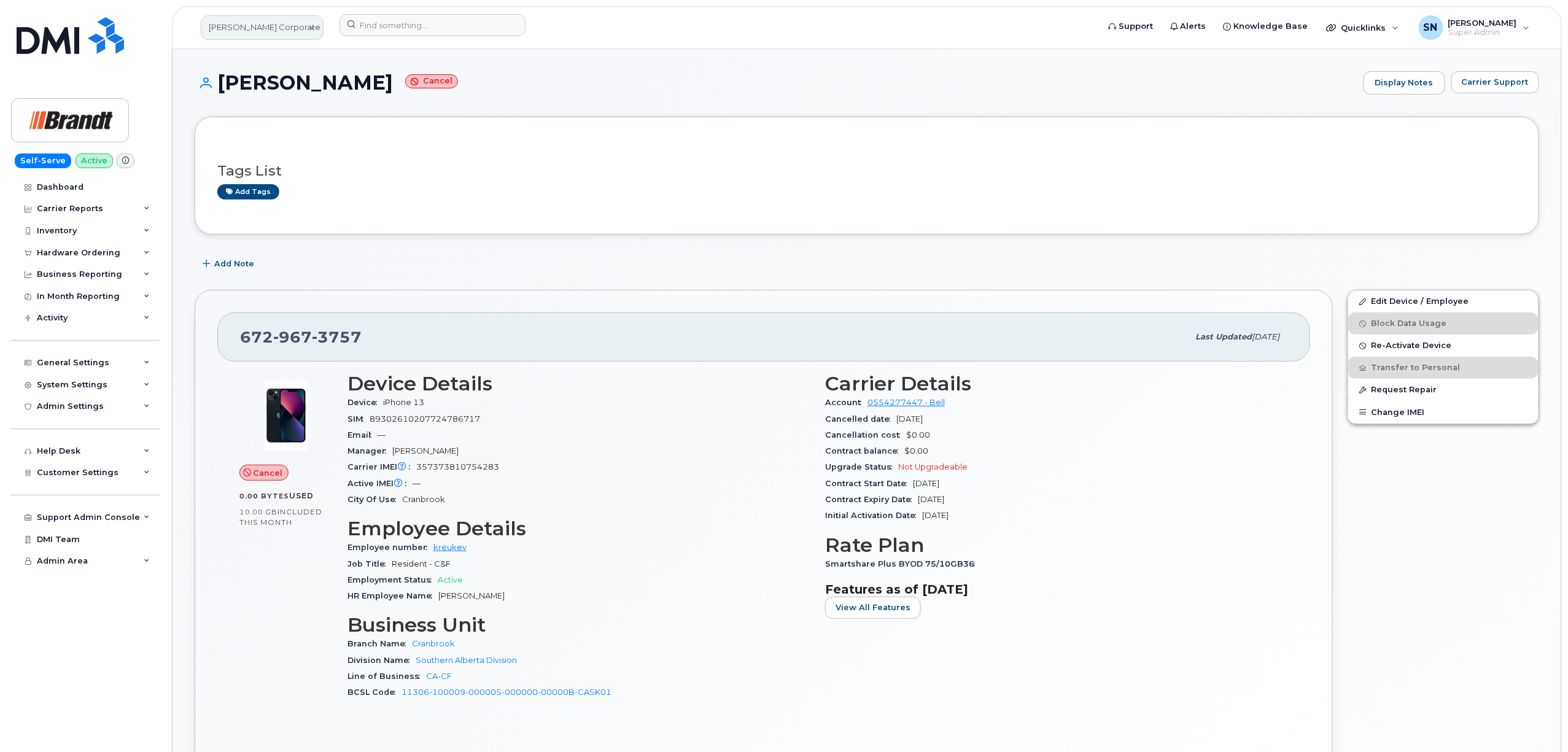
click at [295, 30] on link "[PERSON_NAME] Corporate Services LTD" at bounding box center [261, 27] width 123 height 25
type input "brandt"
click at [686, 197] on div "Add tags" at bounding box center [861, 191] width 1289 height 15
click at [287, 23] on link "Brandt Corporate Services LTD" at bounding box center [261, 27] width 123 height 25
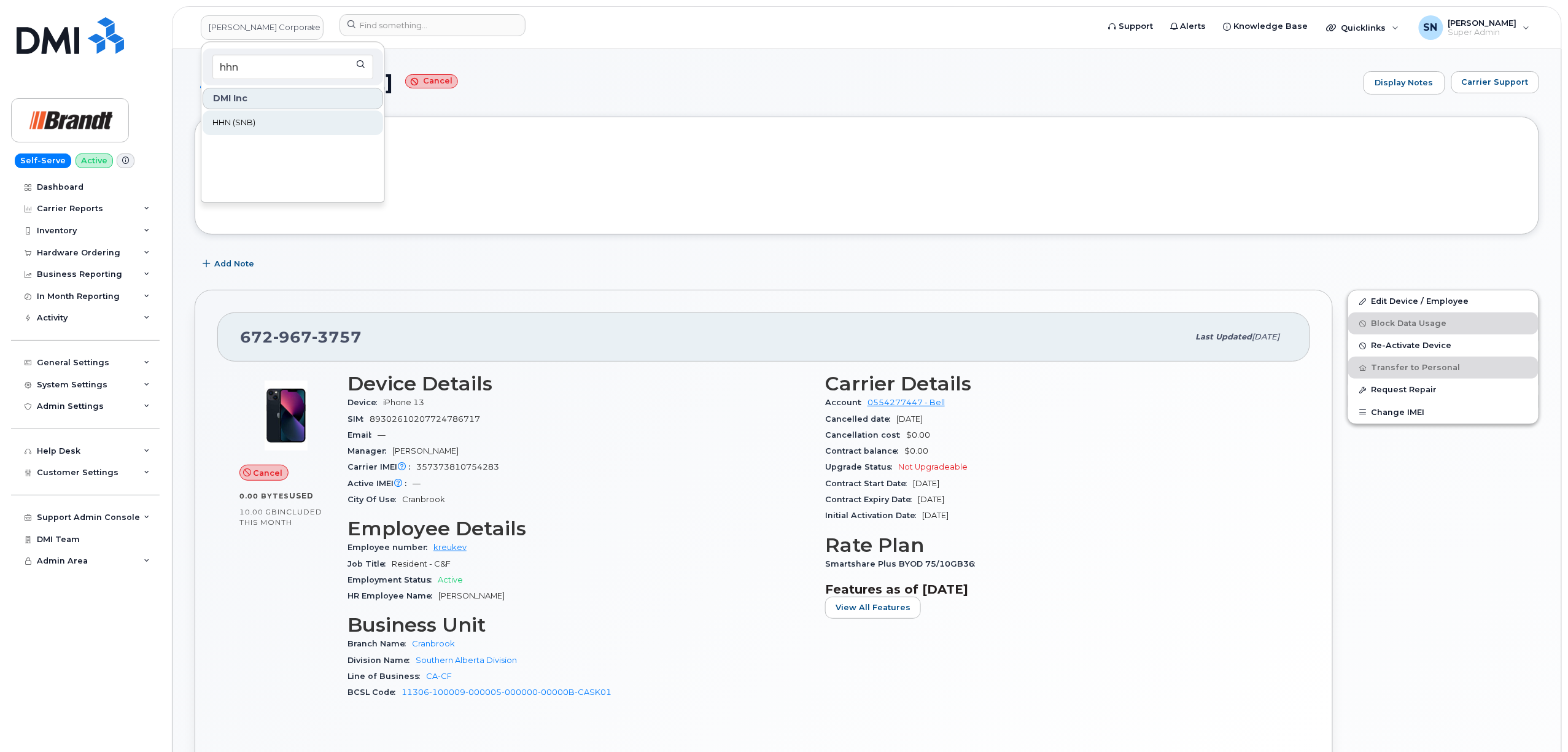
type input "hhn"
click at [274, 123] on link "HHN (SNB)" at bounding box center [292, 123] width 180 height 25
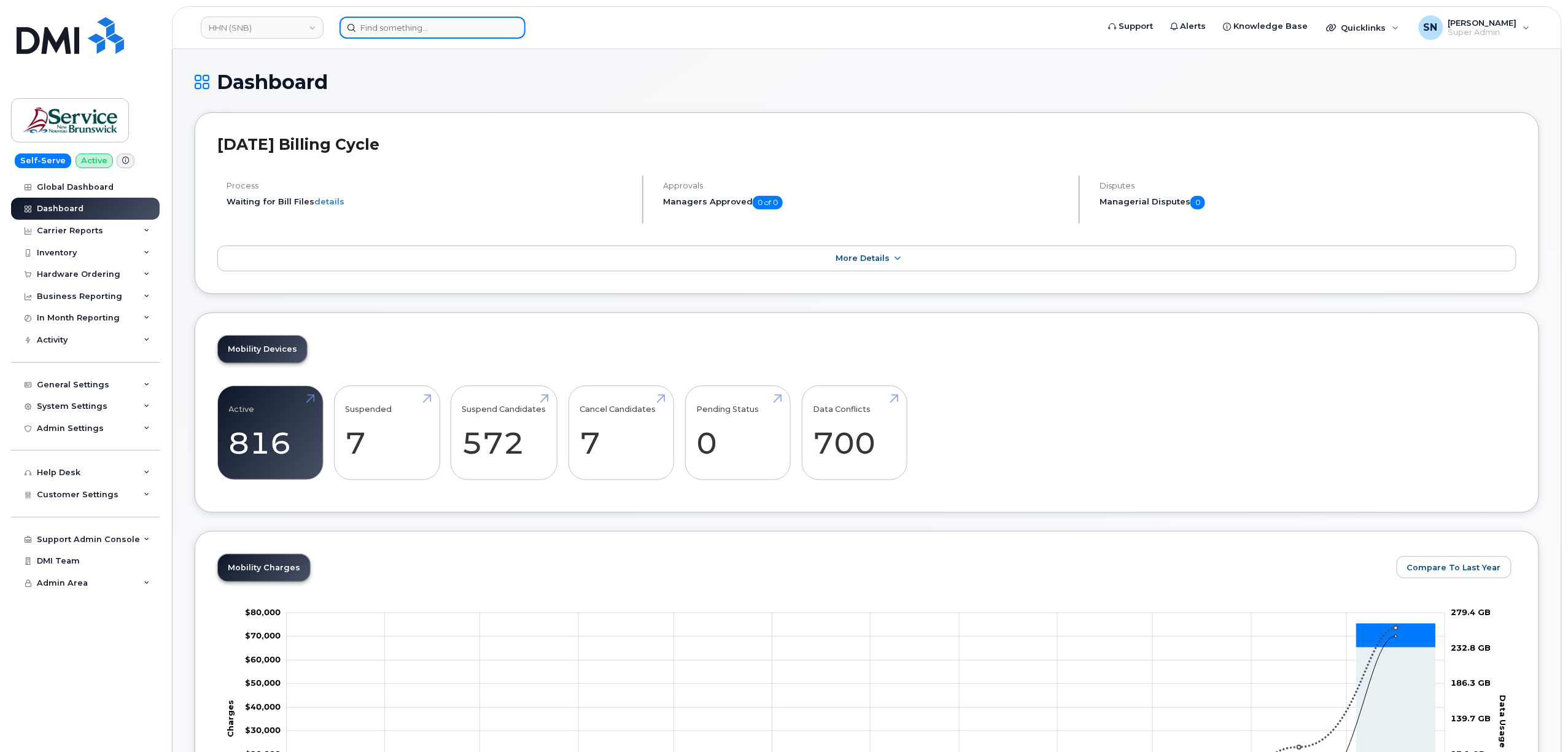
click at [426, 20] on input at bounding box center [432, 28] width 186 height 22
paste input "4189530296"
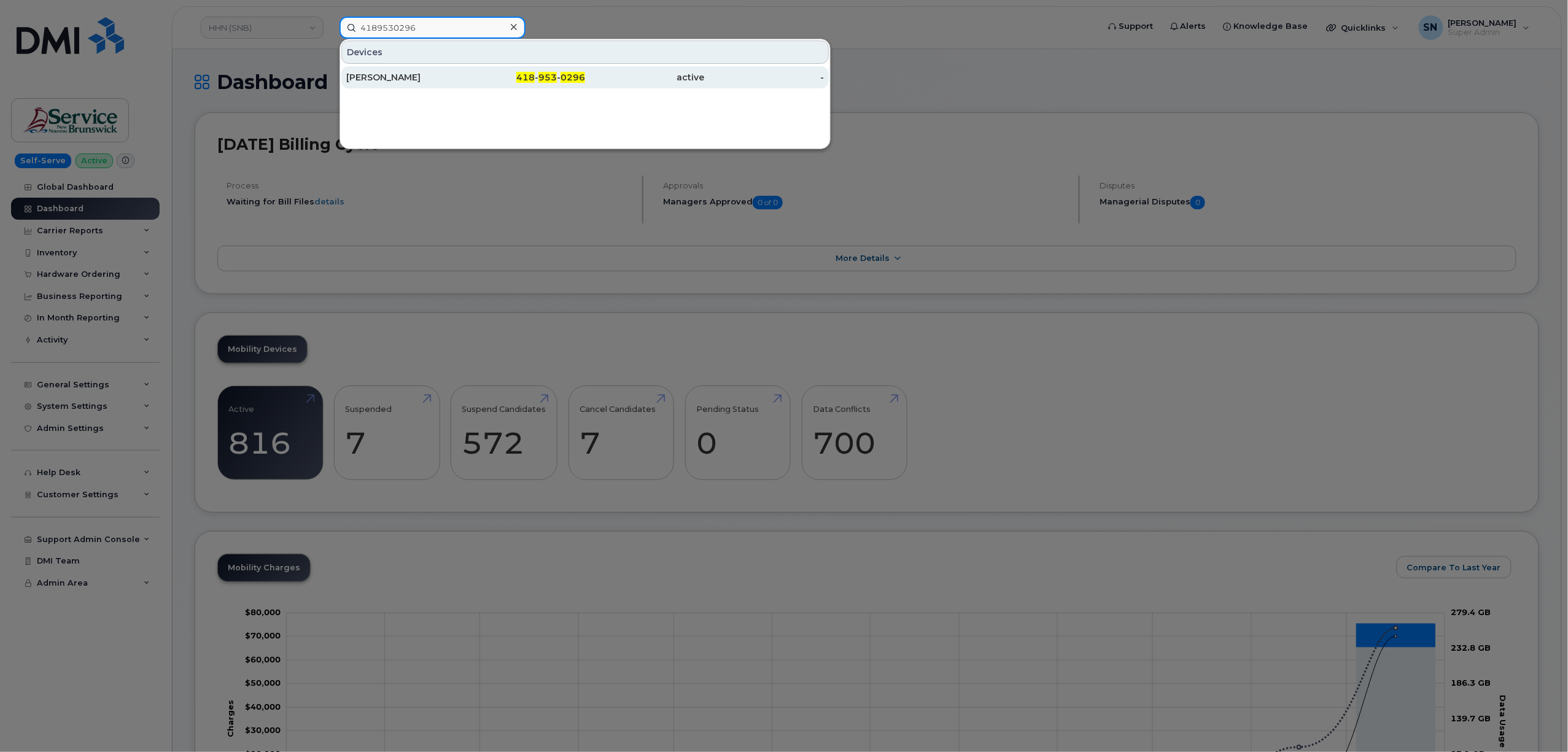
type input "4189530296"
click at [448, 79] on div "Ekjot Mehmy" at bounding box center [406, 77] width 120 height 12
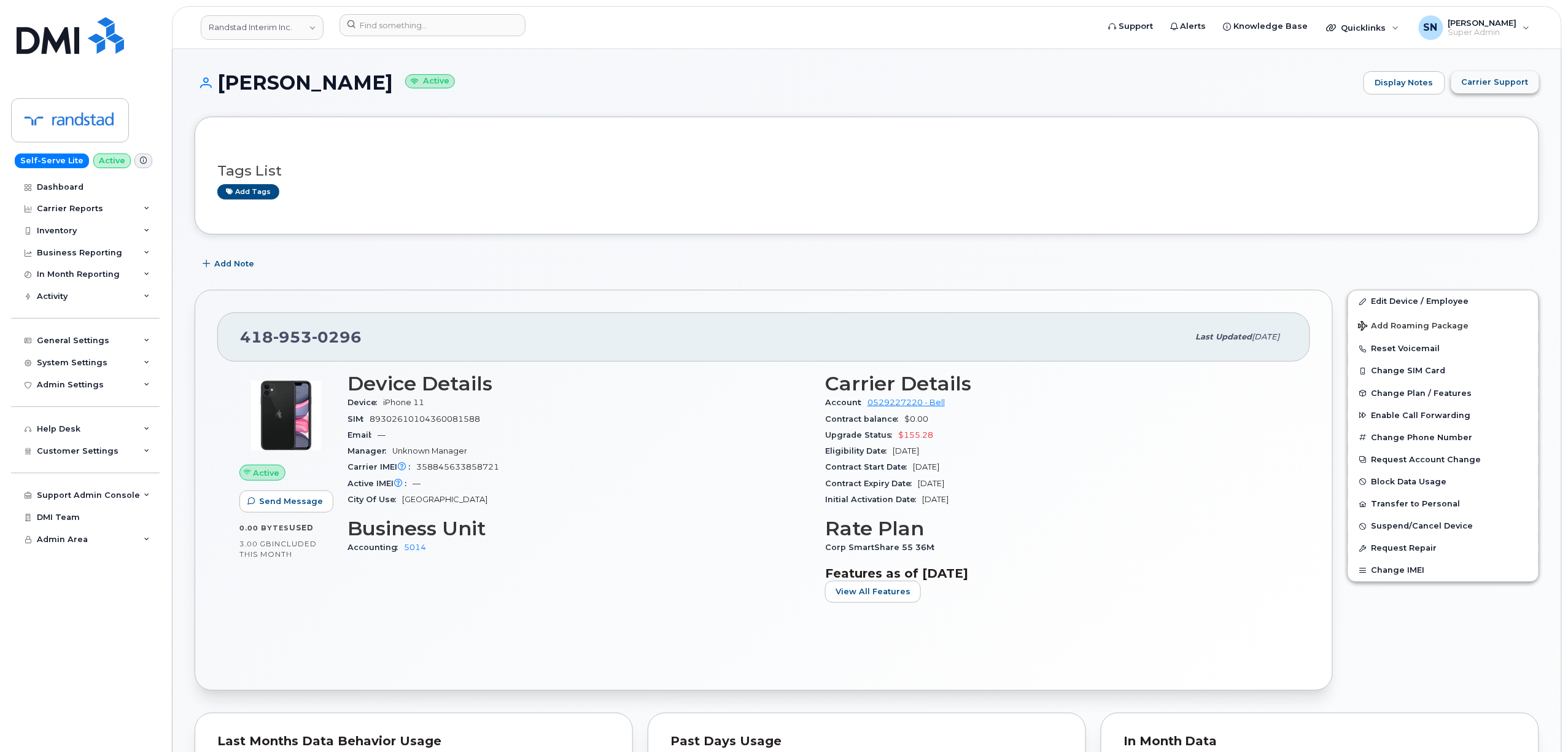
click at [1496, 79] on span "Carrier Support" at bounding box center [1494, 82] width 67 height 12
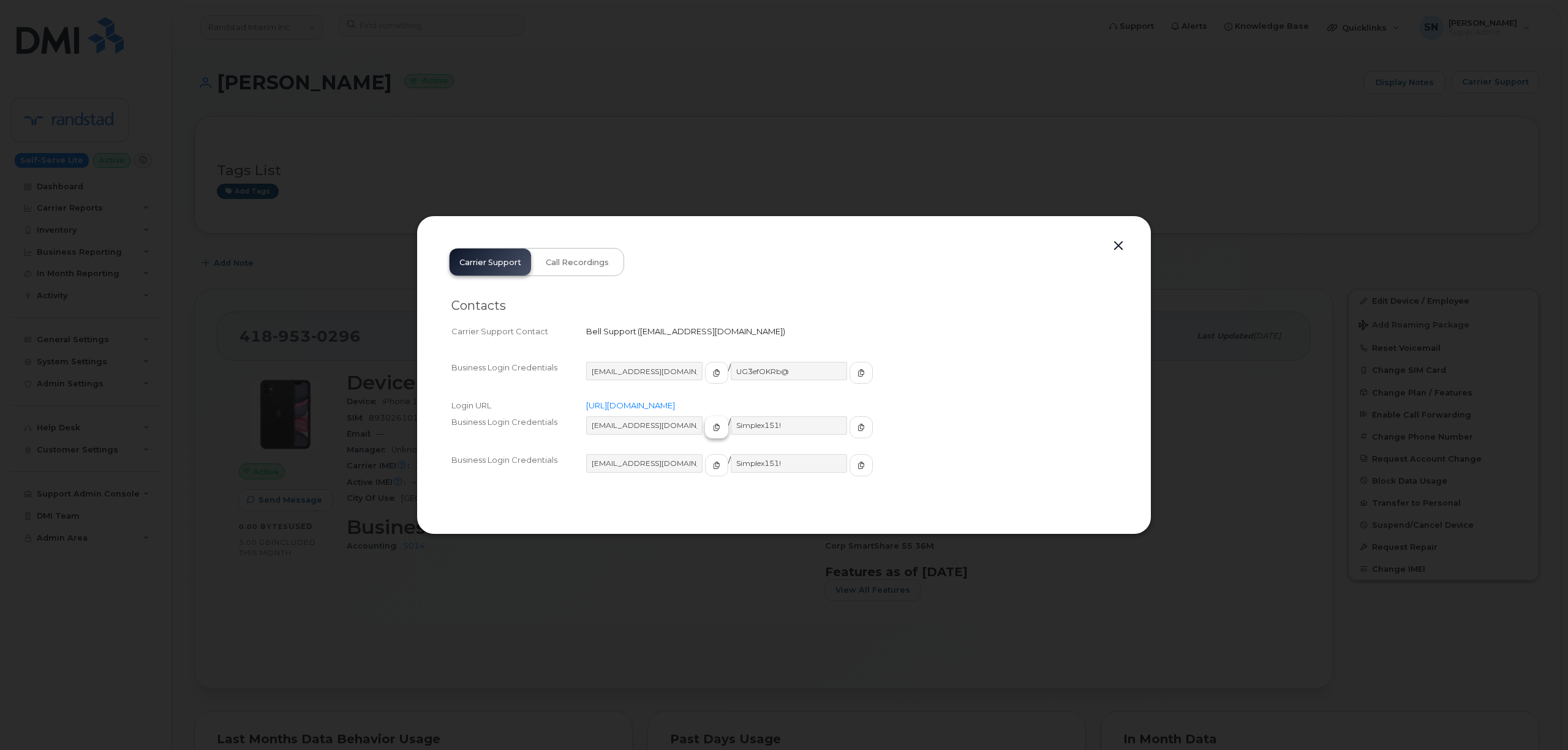
click at [713, 429] on icon "button" at bounding box center [716, 427] width 7 height 7
click at [850, 420] on button "button" at bounding box center [861, 428] width 23 height 22
click at [1127, 246] on button "button" at bounding box center [1118, 246] width 18 height 17
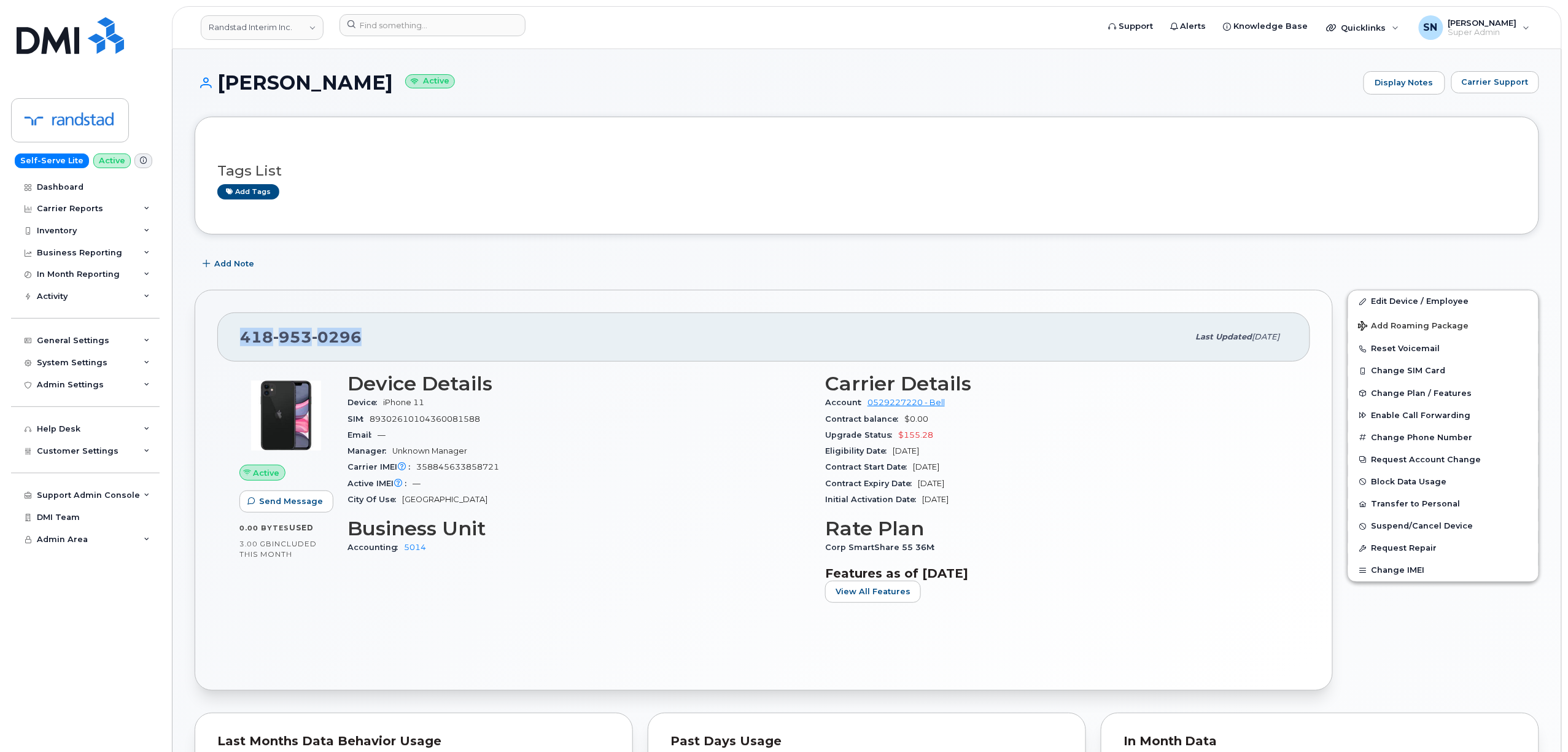
drag, startPoint x: 244, startPoint y: 335, endPoint x: 372, endPoint y: 339, distance: 128.1
click at [372, 339] on div "418 953 0296" at bounding box center [714, 337] width 948 height 26
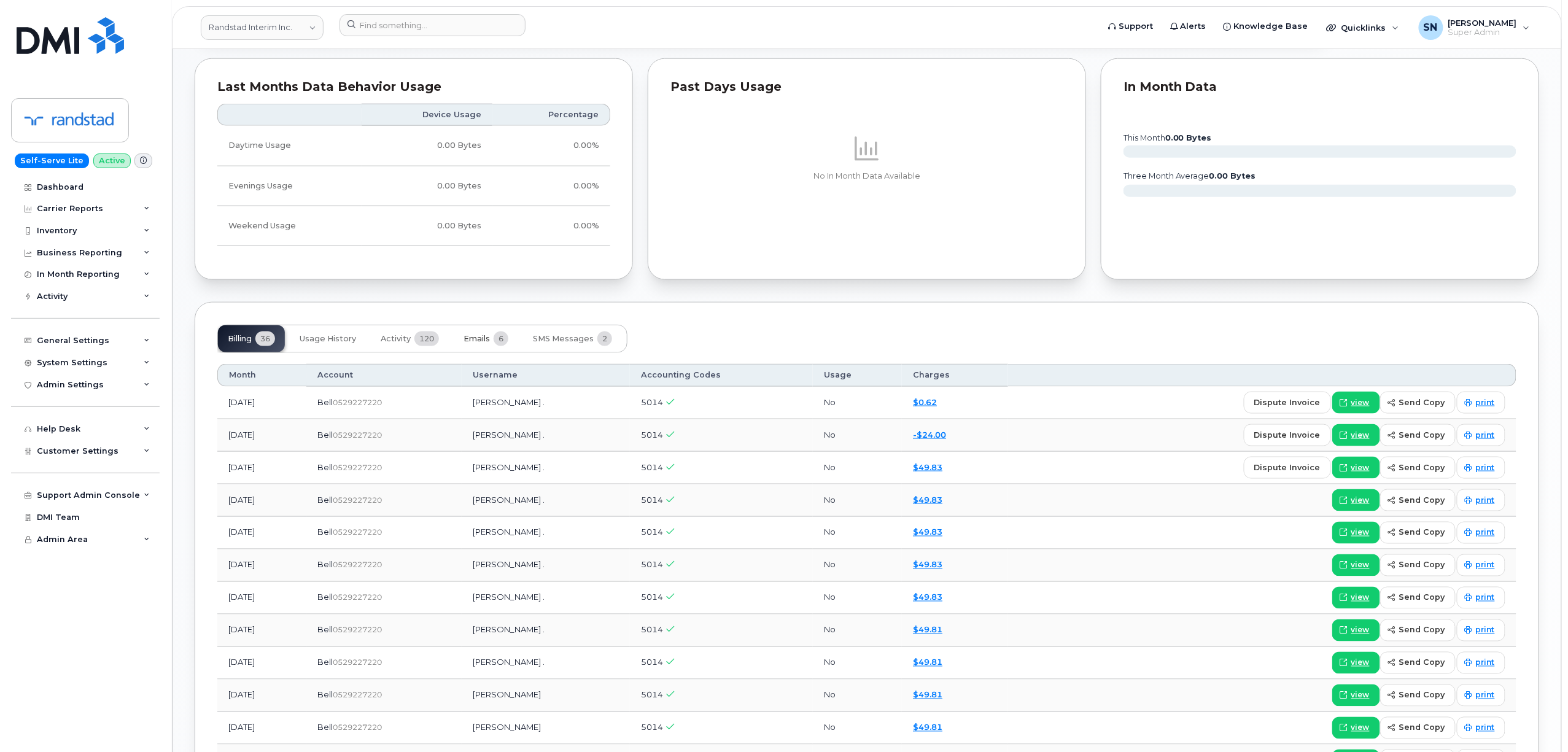
click at [462, 339] on button "Emails 6" at bounding box center [485, 338] width 65 height 27
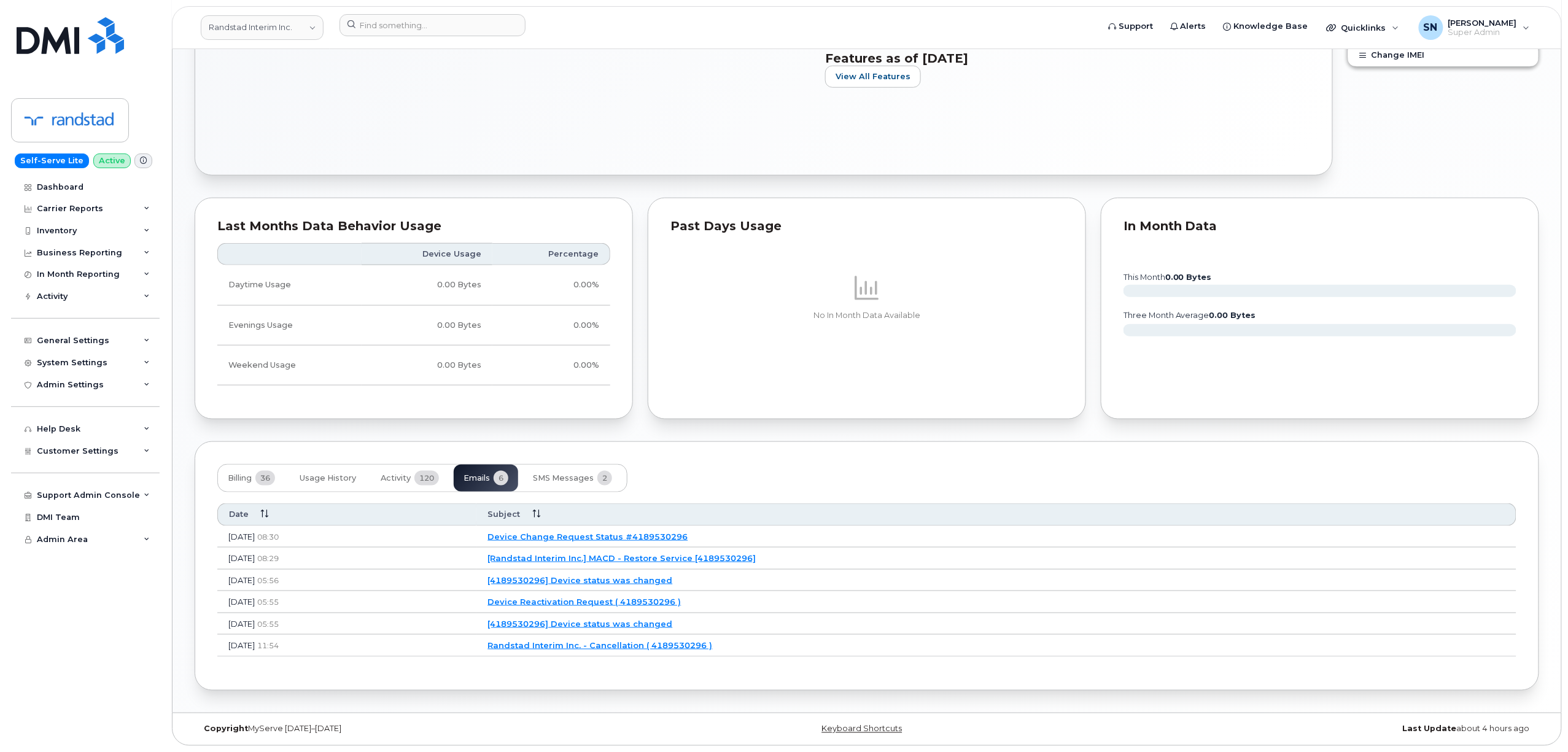
scroll to position [522, 0]
click at [406, 477] on span "Activity" at bounding box center [396, 479] width 30 height 10
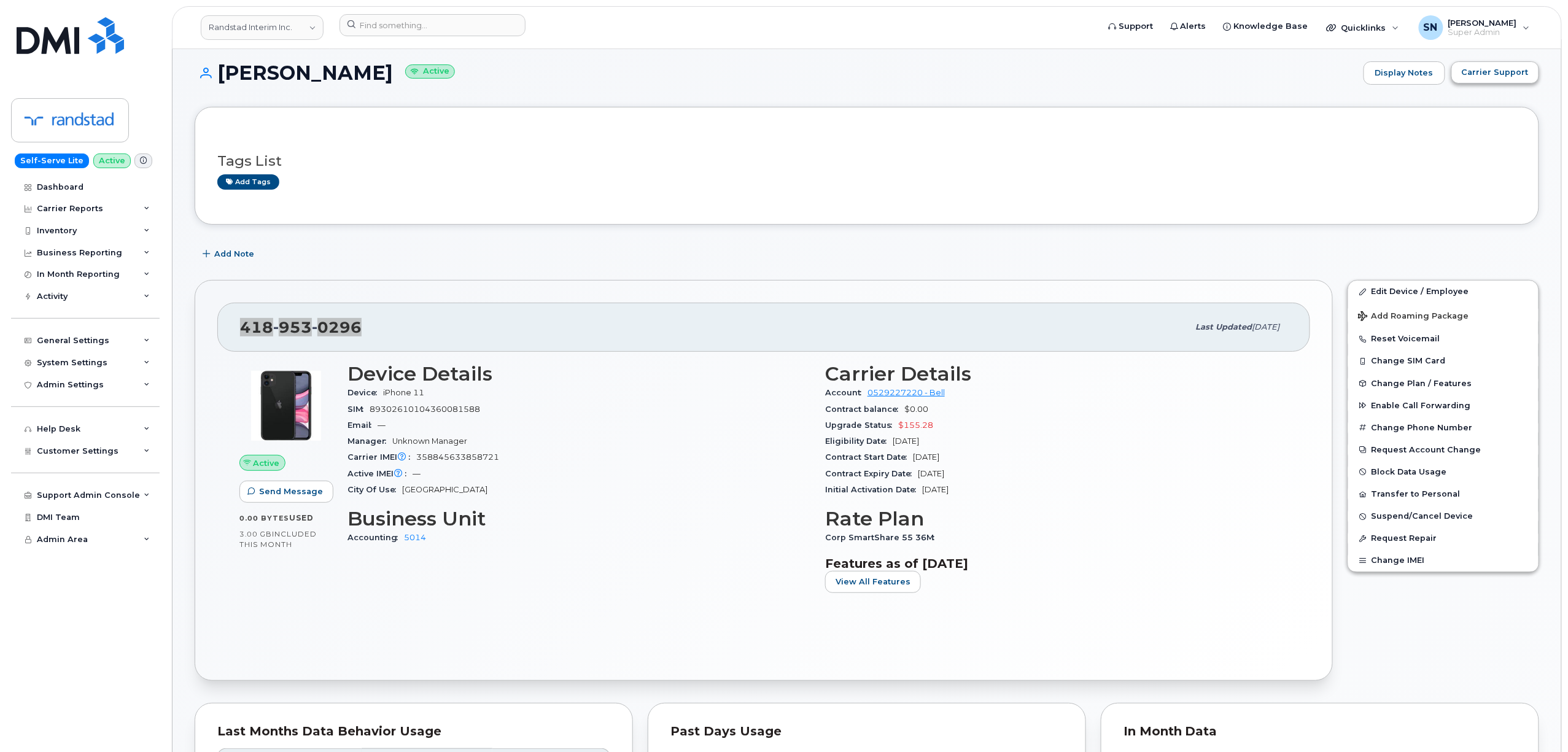
scroll to position [0, 0]
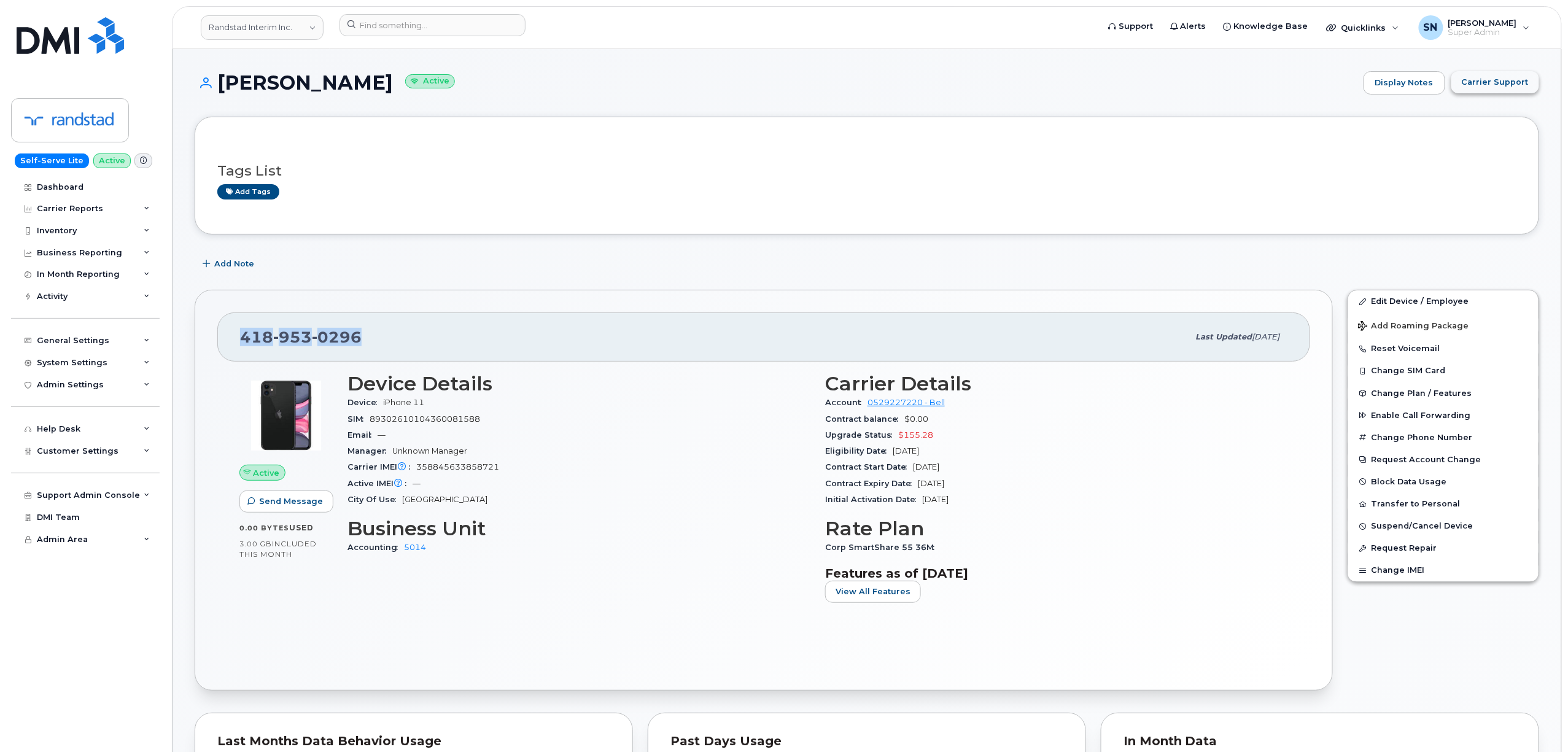
click at [1486, 79] on span "Carrier Support" at bounding box center [1494, 82] width 67 height 12
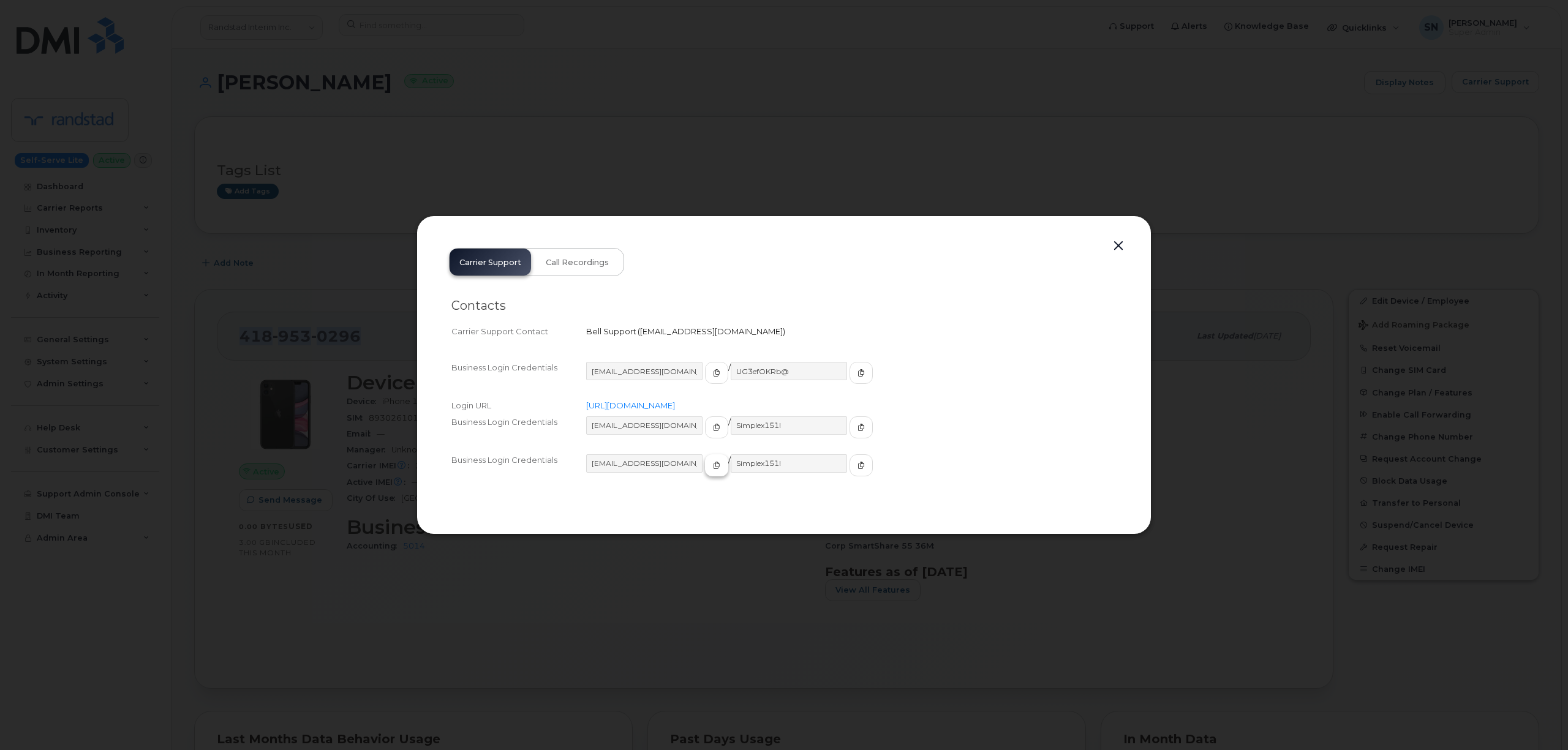
click at [711, 461] on span "button" at bounding box center [716, 465] width 11 height 11
click at [850, 466] on button "button" at bounding box center [861, 466] width 23 height 22
click at [1113, 249] on button "button" at bounding box center [1118, 246] width 18 height 17
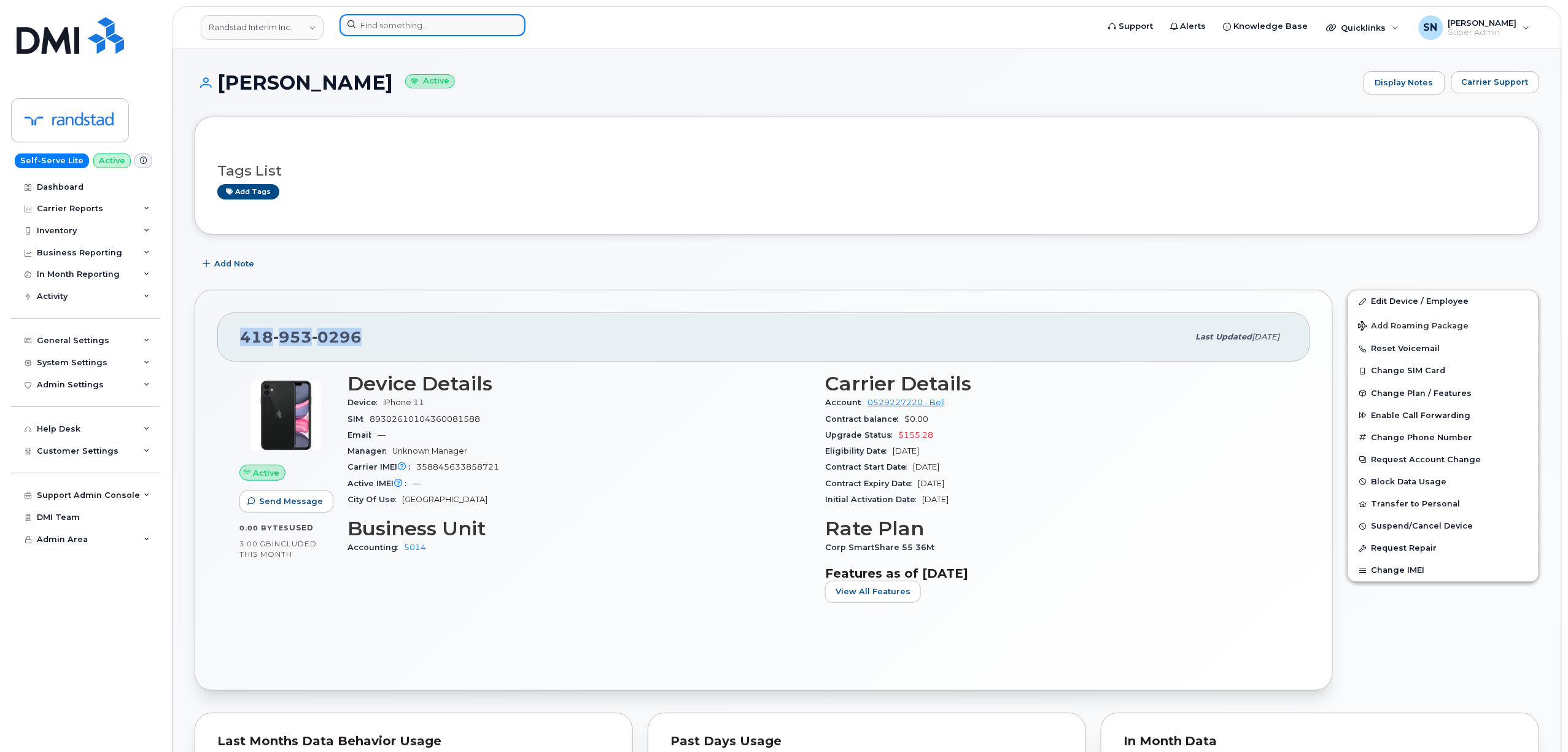
click at [421, 18] on input at bounding box center [432, 25] width 186 height 22
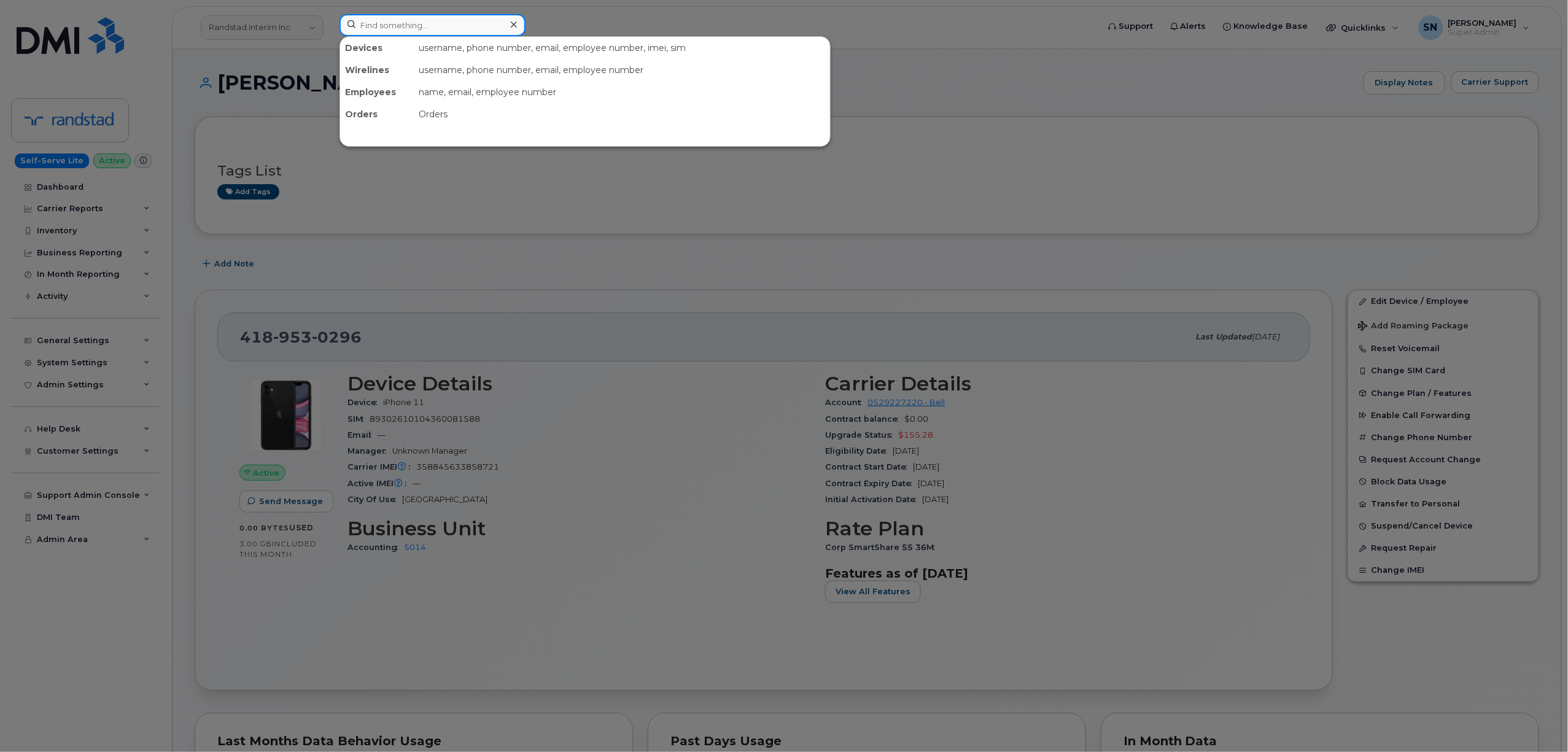
paste input "7802104574"
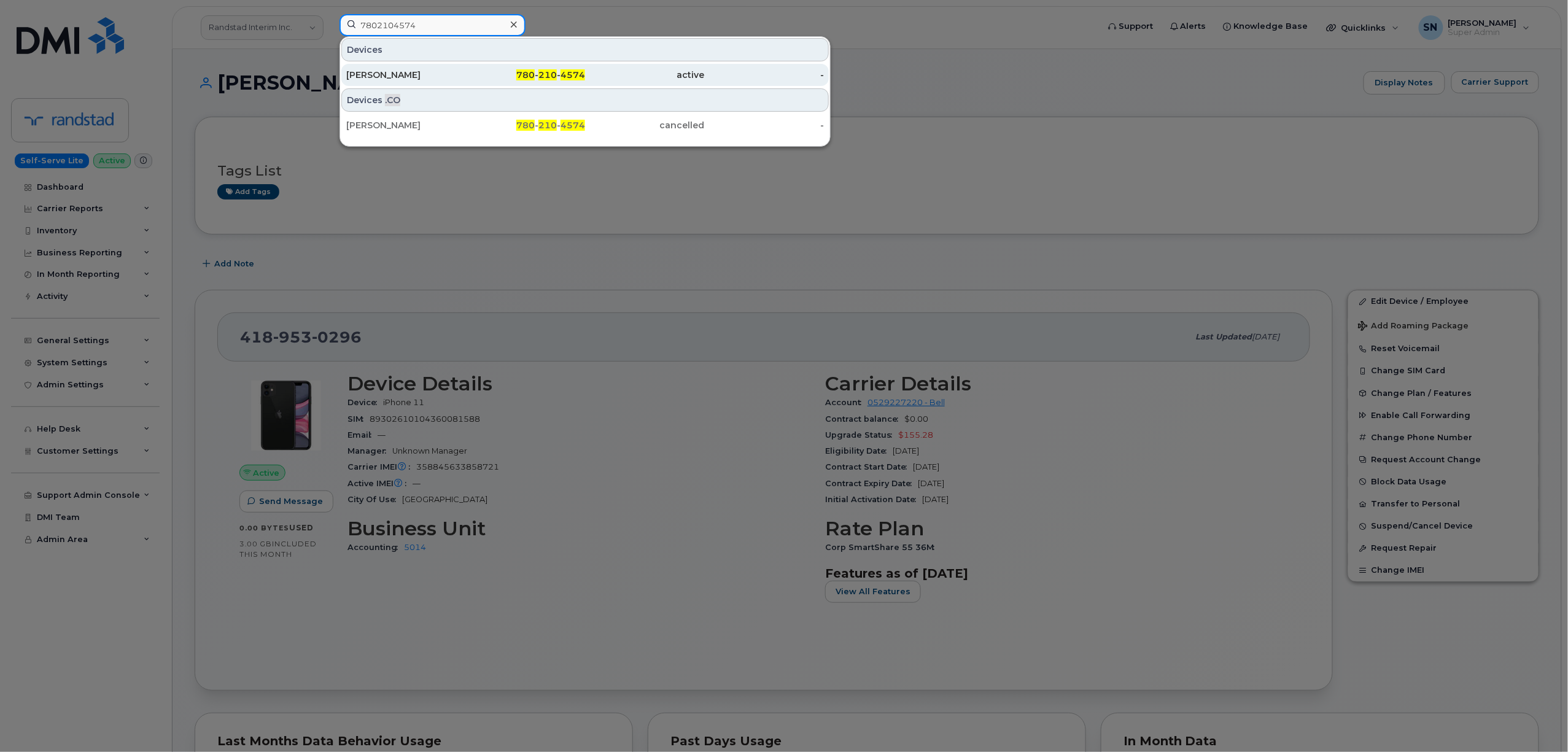
type input "7802104574"
click at [396, 77] on div "Danielle Boyer" at bounding box center [406, 75] width 120 height 12
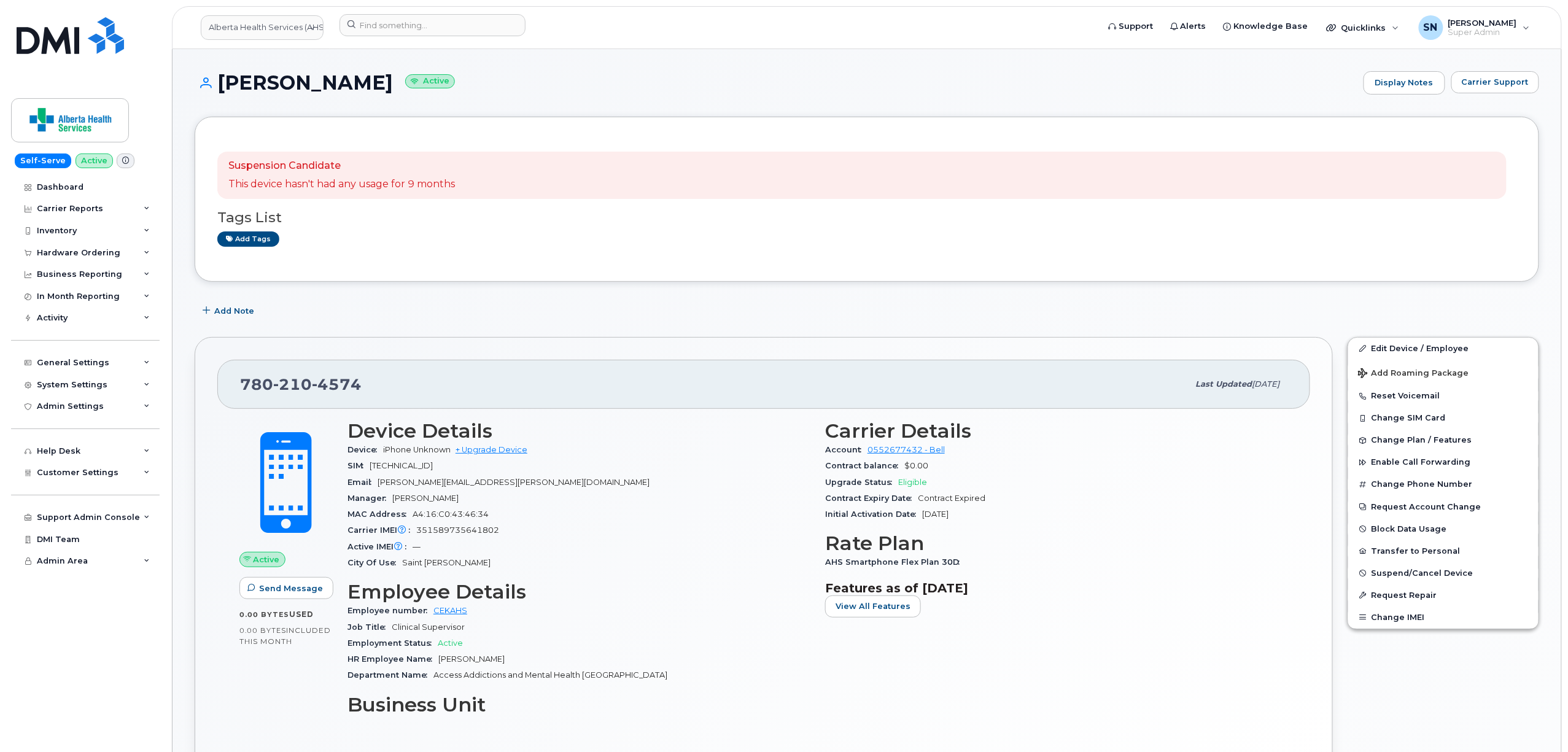
click at [1492, 95] on div "[PERSON_NAME] Active Display Notes Carrier Support" at bounding box center [866, 94] width 1344 height 46
click at [1491, 92] on button "Carrier Support" at bounding box center [1495, 82] width 88 height 22
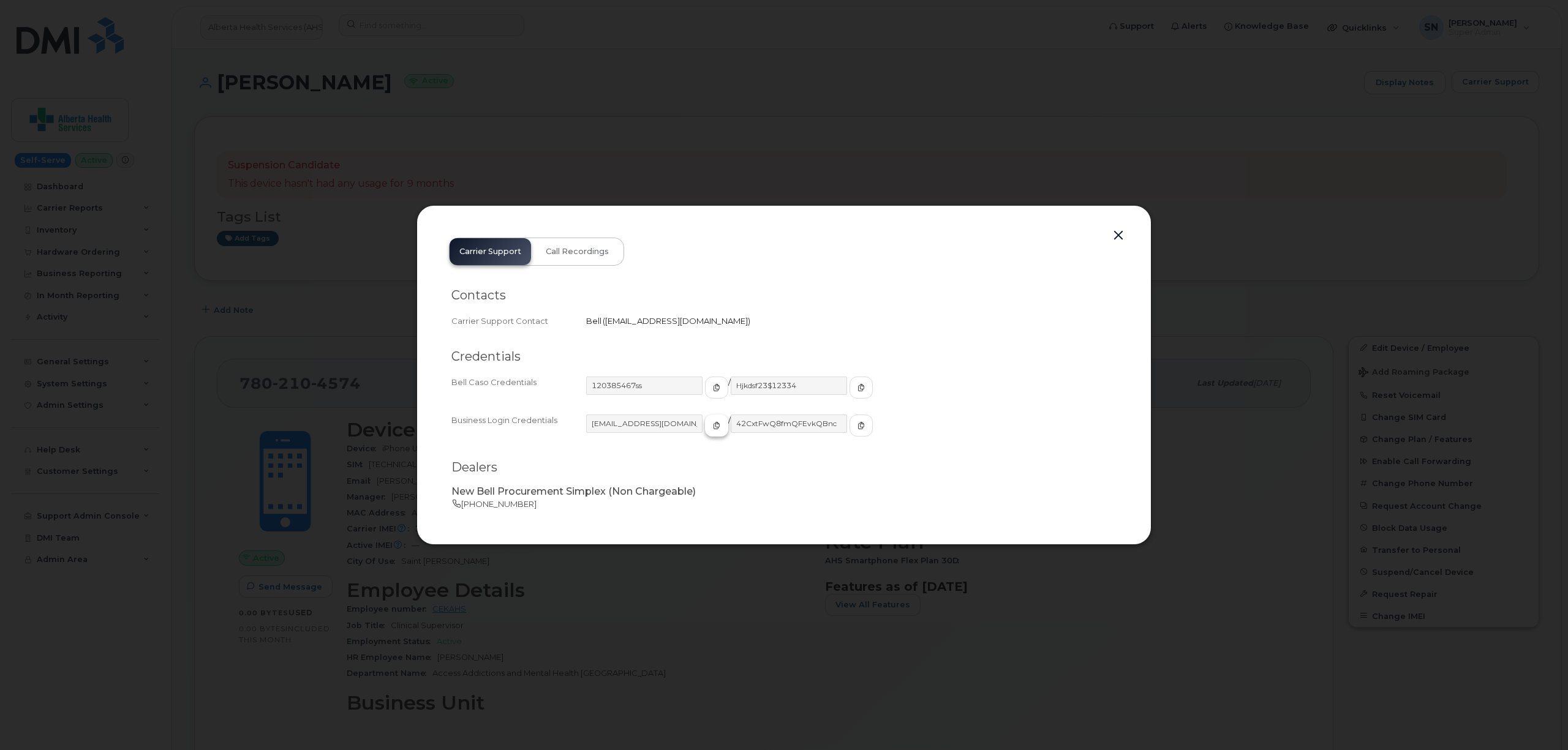
click at [713, 425] on icon "button" at bounding box center [716, 425] width 7 height 7
click at [858, 425] on icon "button" at bounding box center [861, 425] width 7 height 7
click at [1116, 232] on button "button" at bounding box center [1118, 235] width 18 height 17
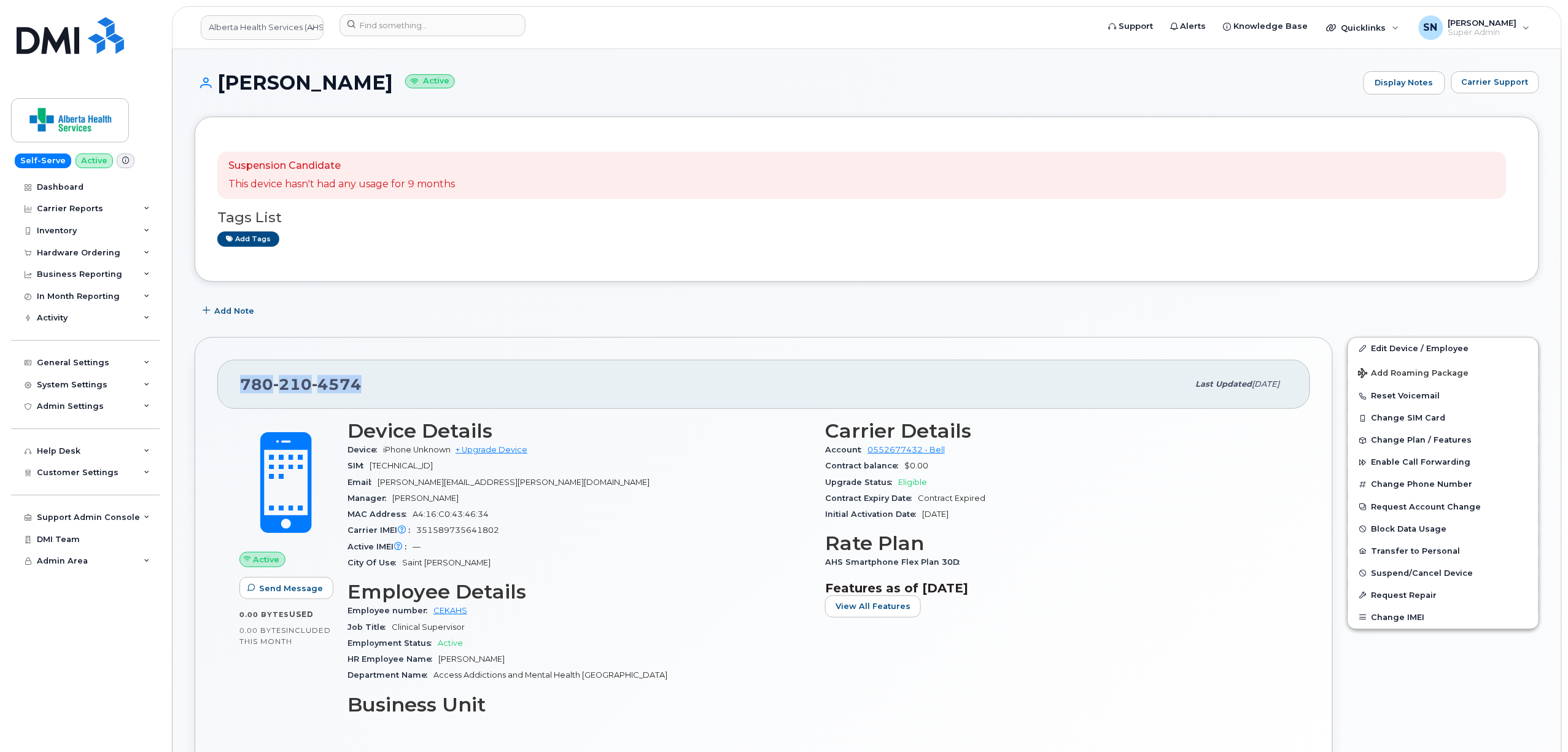
drag, startPoint x: 229, startPoint y: 383, endPoint x: 396, endPoint y: 384, distance: 167.0
click at [396, 384] on div "780 210 4574 Last updated Aug 12, 2025" at bounding box center [764, 384] width 1093 height 49
copy span "780 210 4574"
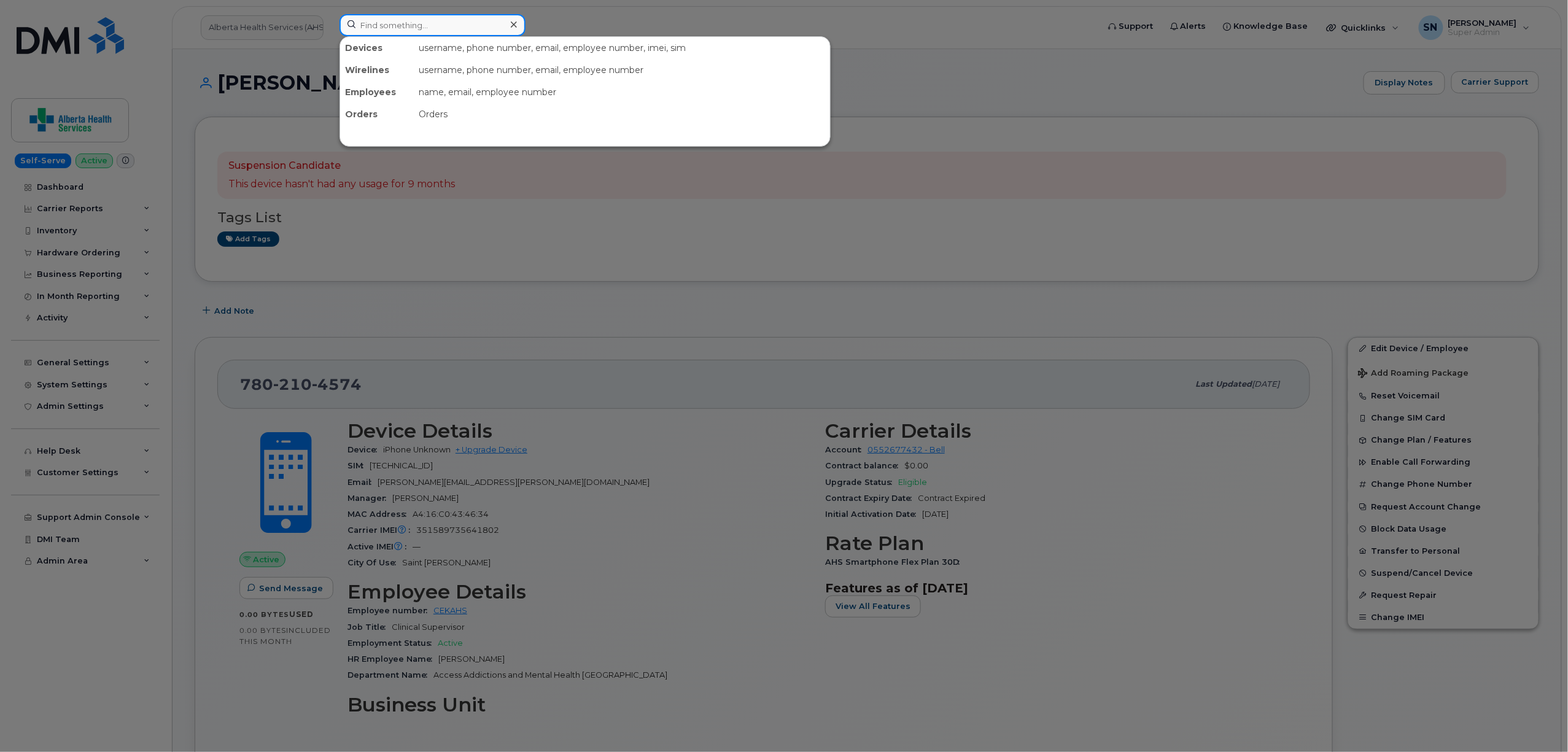
click at [486, 20] on input at bounding box center [432, 25] width 186 height 22
paste input "3068304225"
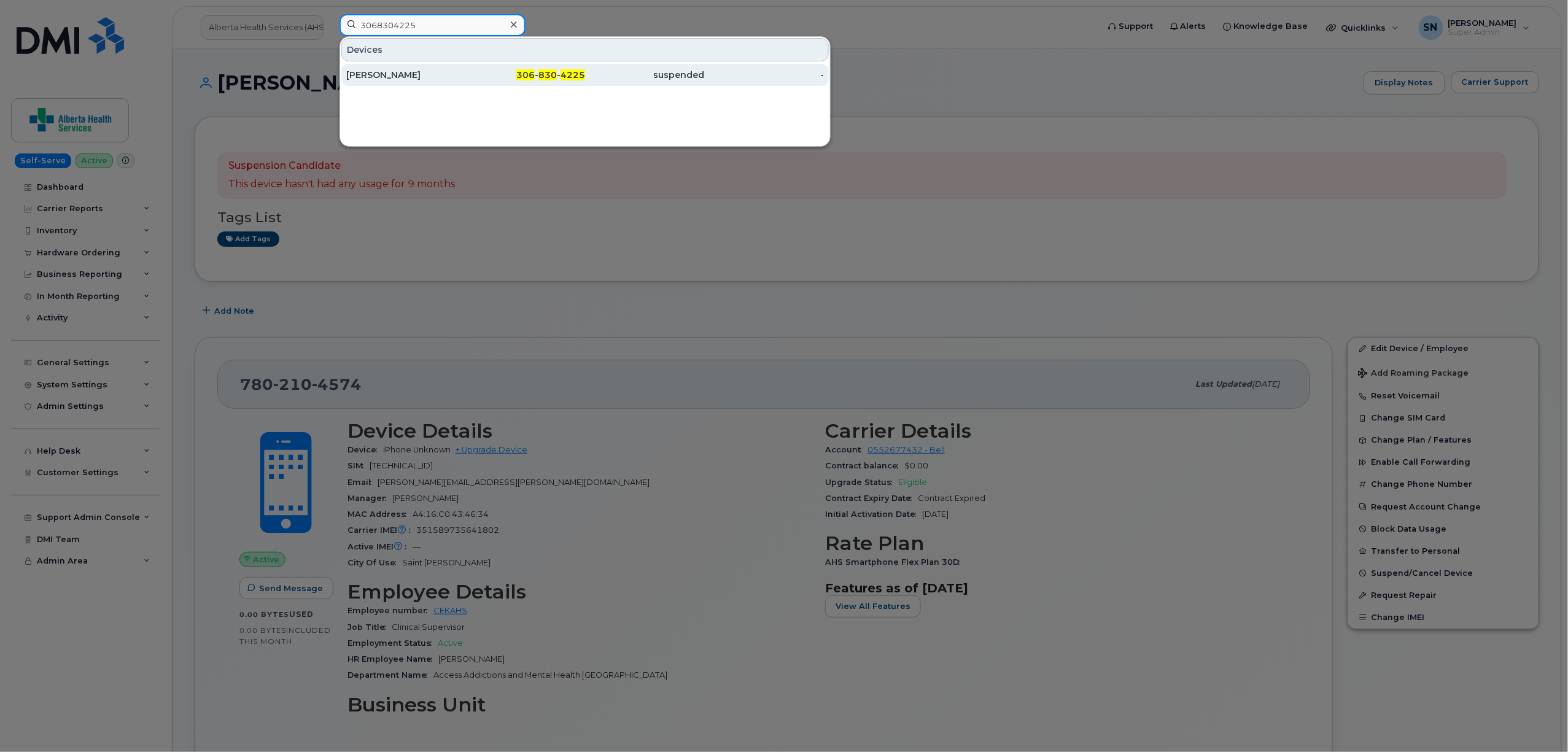
type input "3068304225"
click at [418, 75] on div "Jason Wall" at bounding box center [406, 75] width 120 height 12
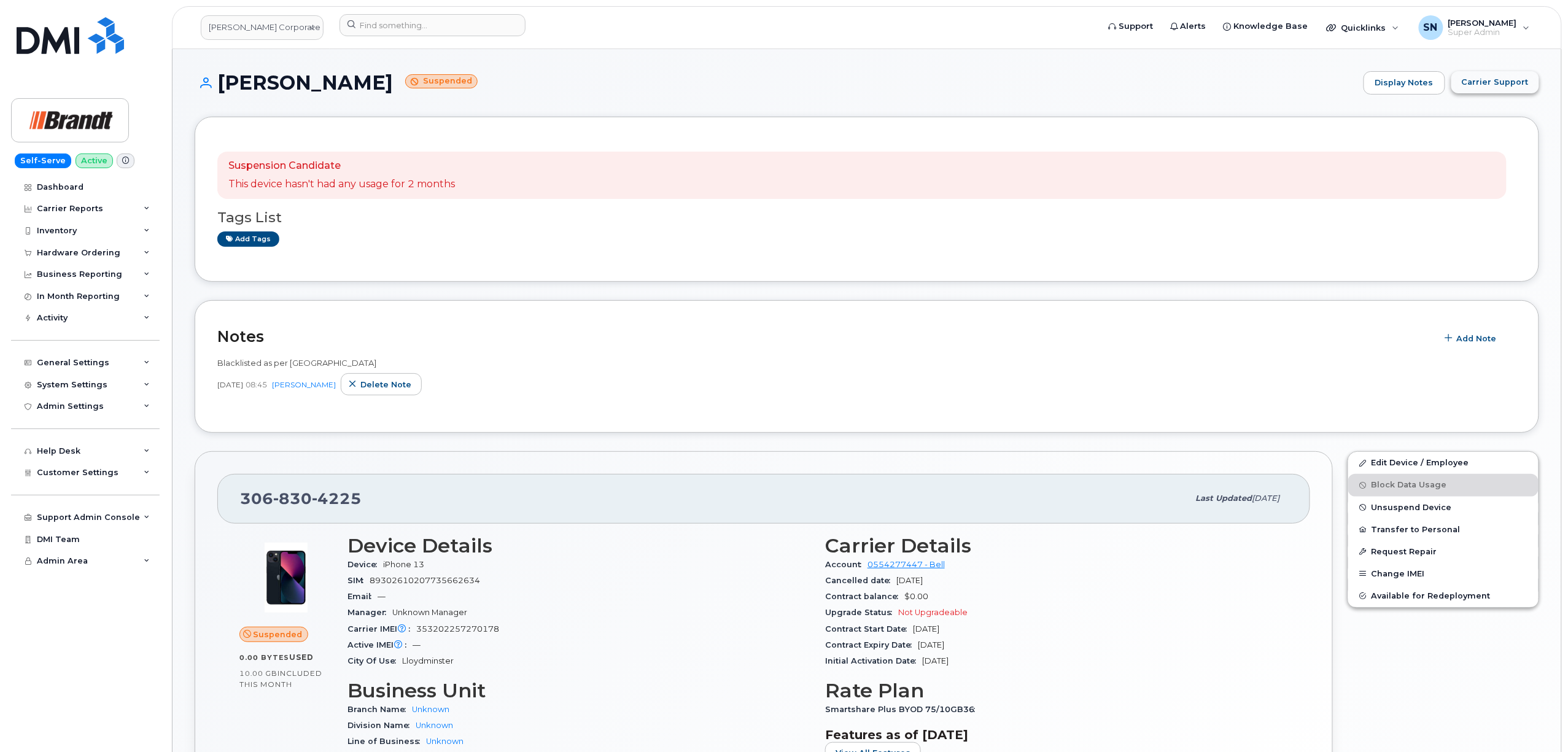
click at [1468, 83] on span "Carrier Support" at bounding box center [1494, 82] width 67 height 12
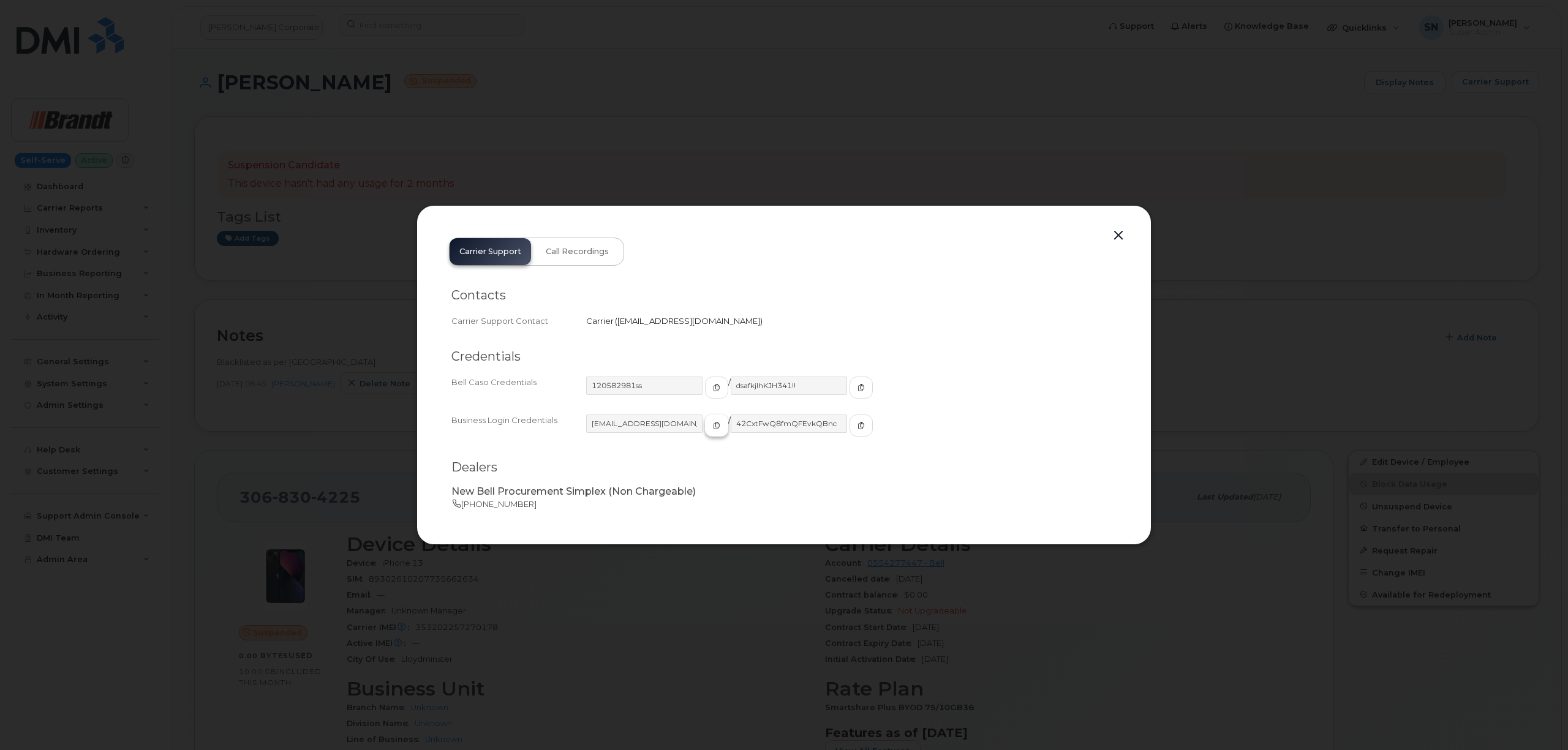
click at [713, 427] on icon "button" at bounding box center [716, 425] width 7 height 7
click at [858, 429] on icon "button" at bounding box center [861, 425] width 7 height 7
click at [1115, 236] on button "button" at bounding box center [1118, 235] width 18 height 17
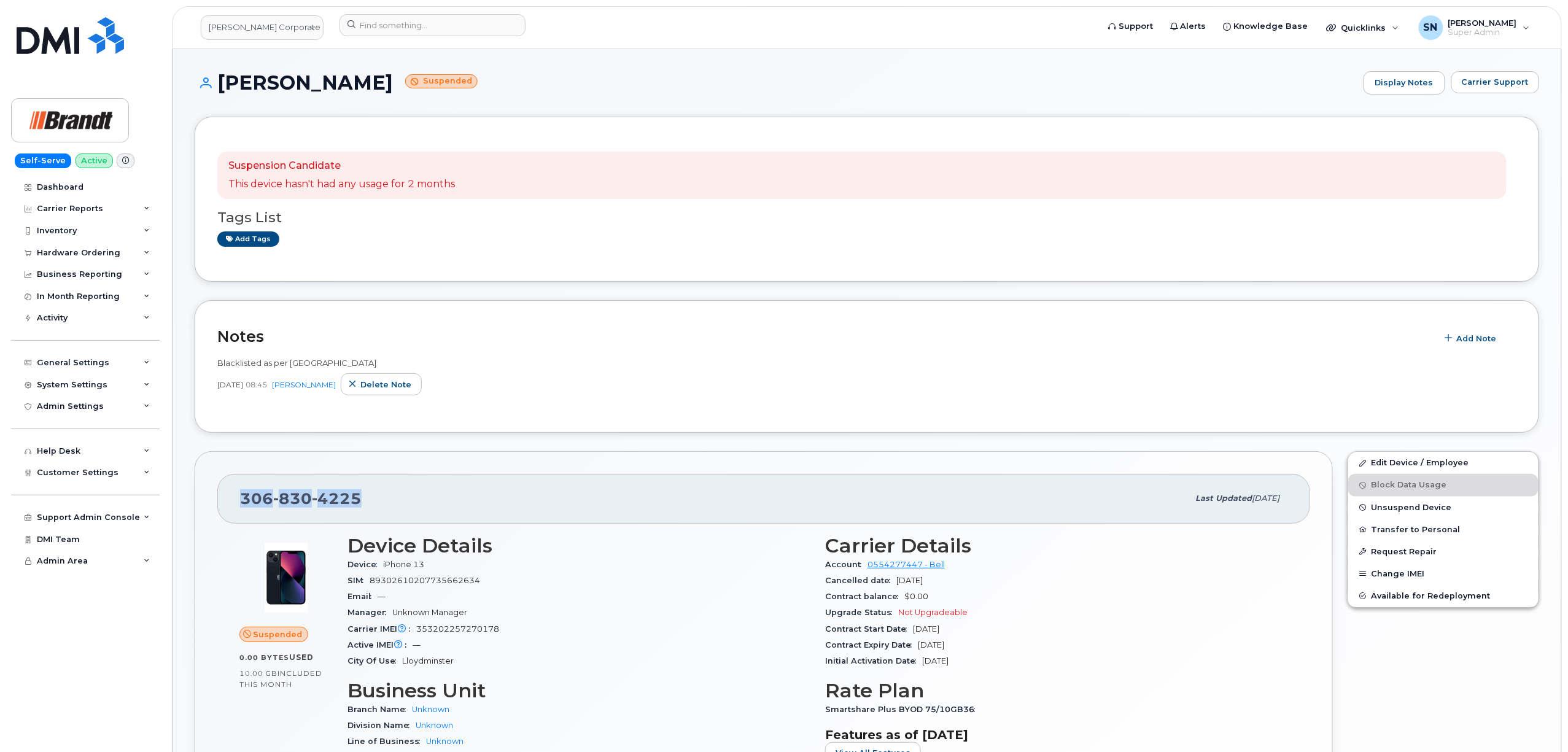
drag, startPoint x: 239, startPoint y: 494, endPoint x: 360, endPoint y: 503, distance: 121.3
click at [360, 503] on div "306 830 4225 Last updated Aug 12, 2025" at bounding box center [764, 498] width 1093 height 49
copy span "306 830 4225"
click at [283, 30] on link "Brandt Corporate Services LTD" at bounding box center [261, 27] width 123 height 25
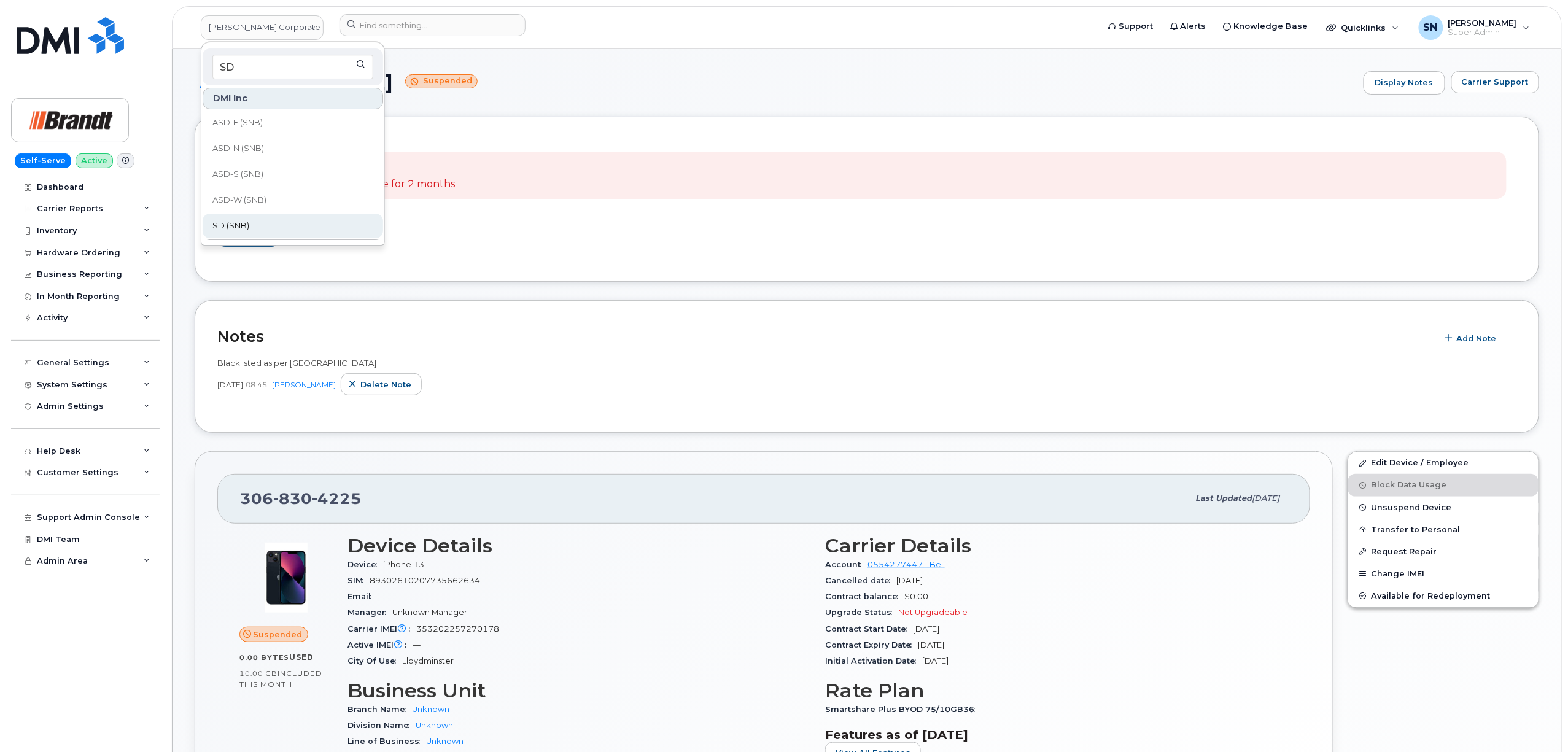
type input "SD"
click at [278, 221] on link "SD (SNB)" at bounding box center [292, 225] width 180 height 25
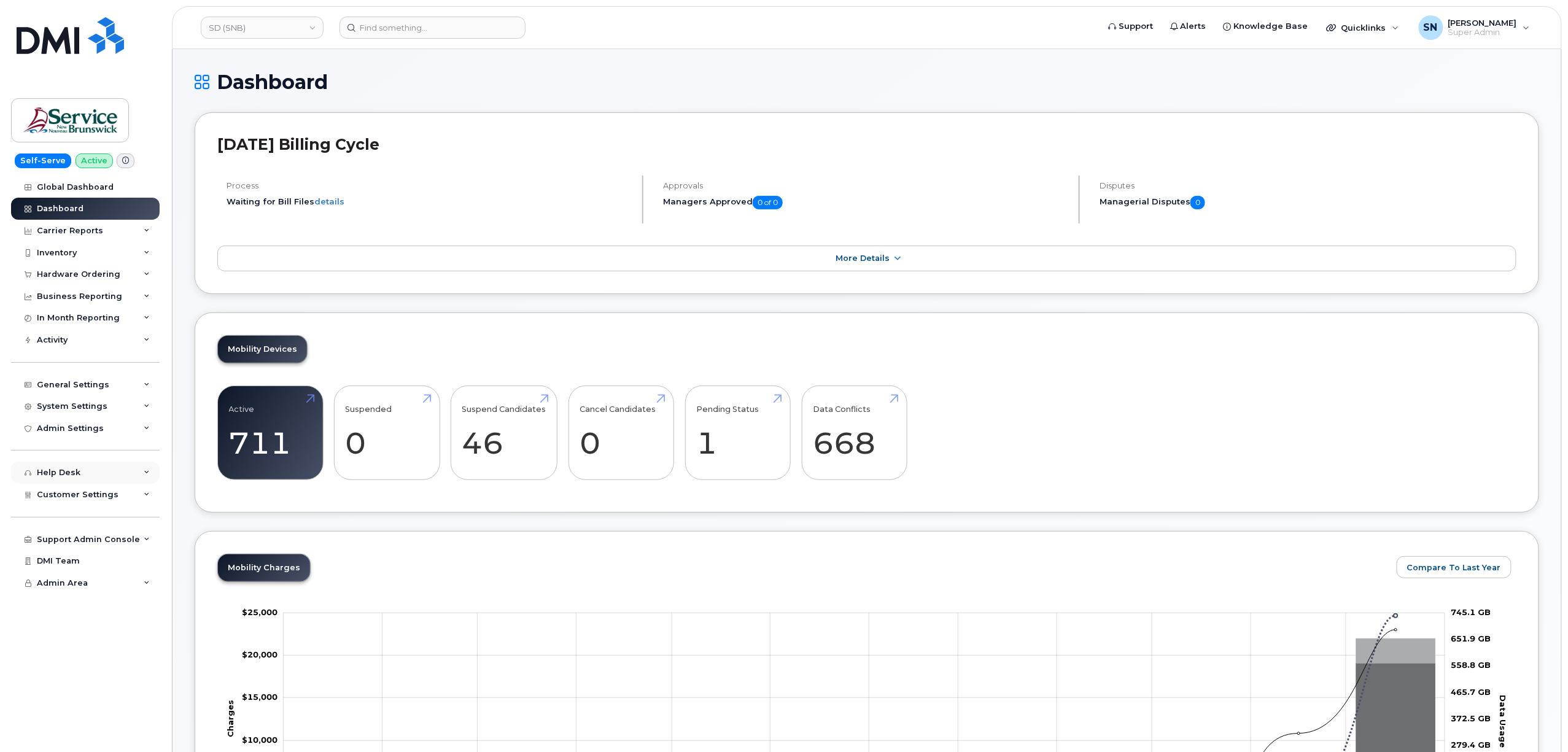
click at [77, 477] on div "Help Desk" at bounding box center [59, 473] width 44 height 10
click at [79, 477] on div "Help Desk" at bounding box center [85, 473] width 149 height 22
click at [90, 493] on span "Customer Settings" at bounding box center [78, 494] width 82 height 9
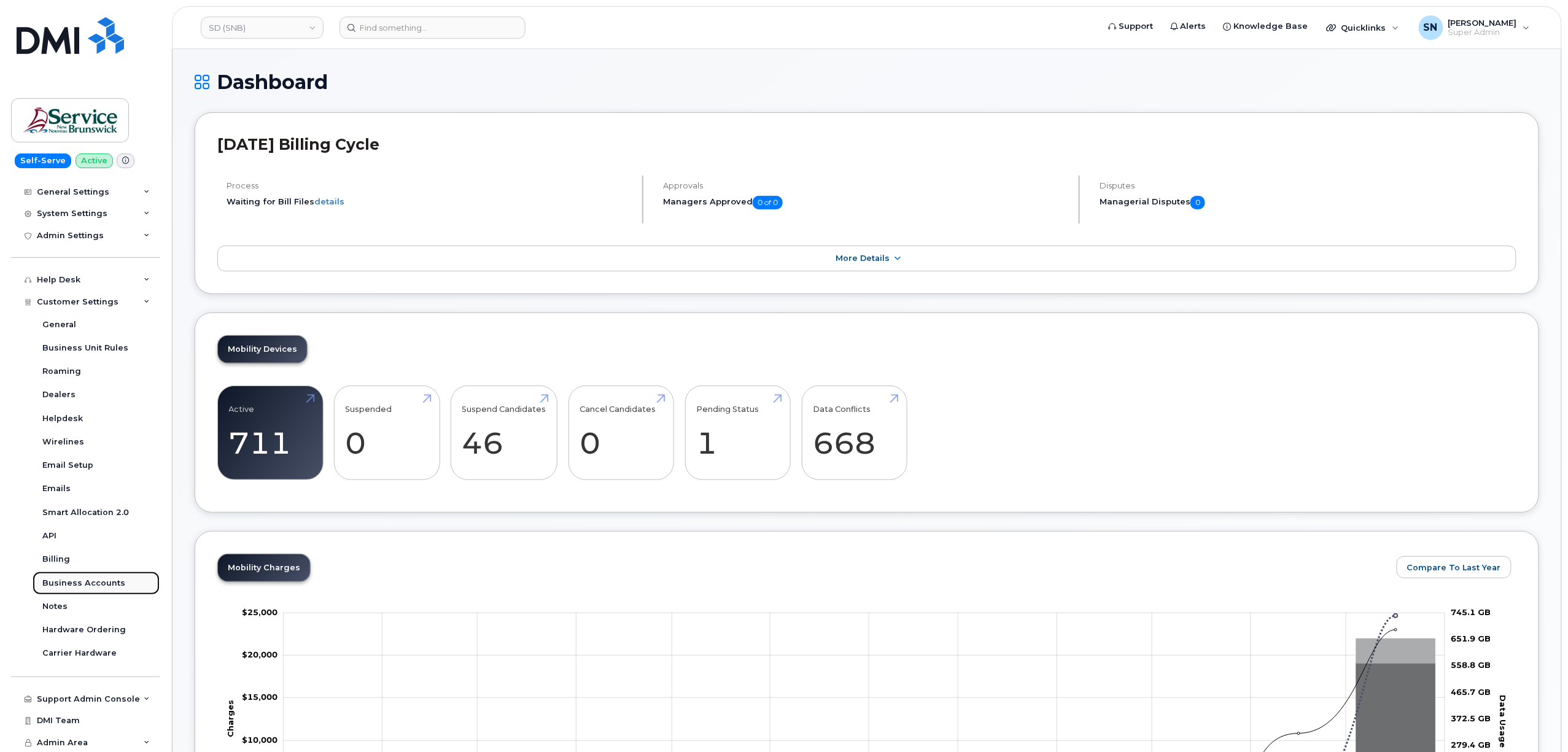
click at [106, 584] on div "Business Accounts" at bounding box center [83, 582] width 83 height 11
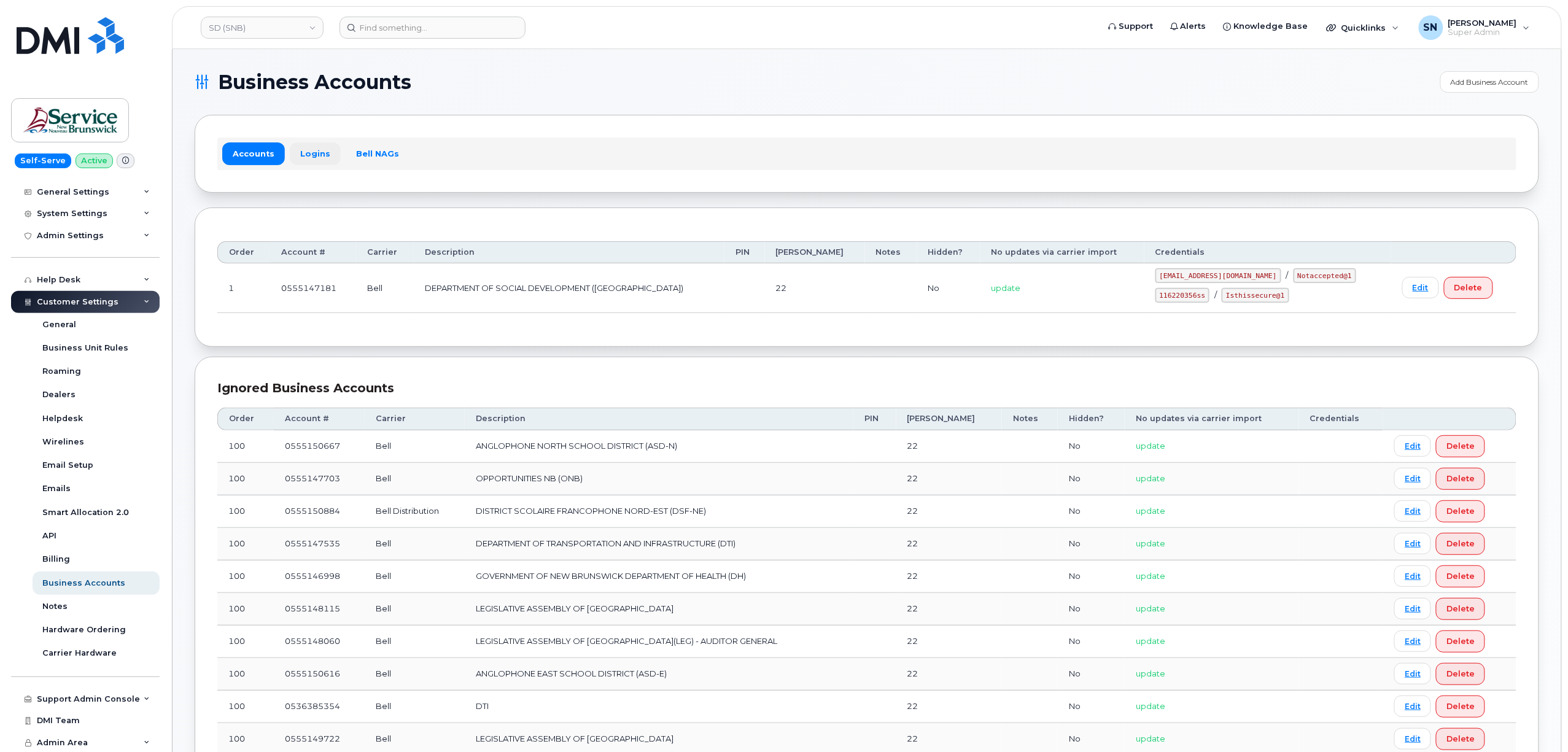
click at [317, 150] on link "Logins" at bounding box center [315, 154] width 51 height 22
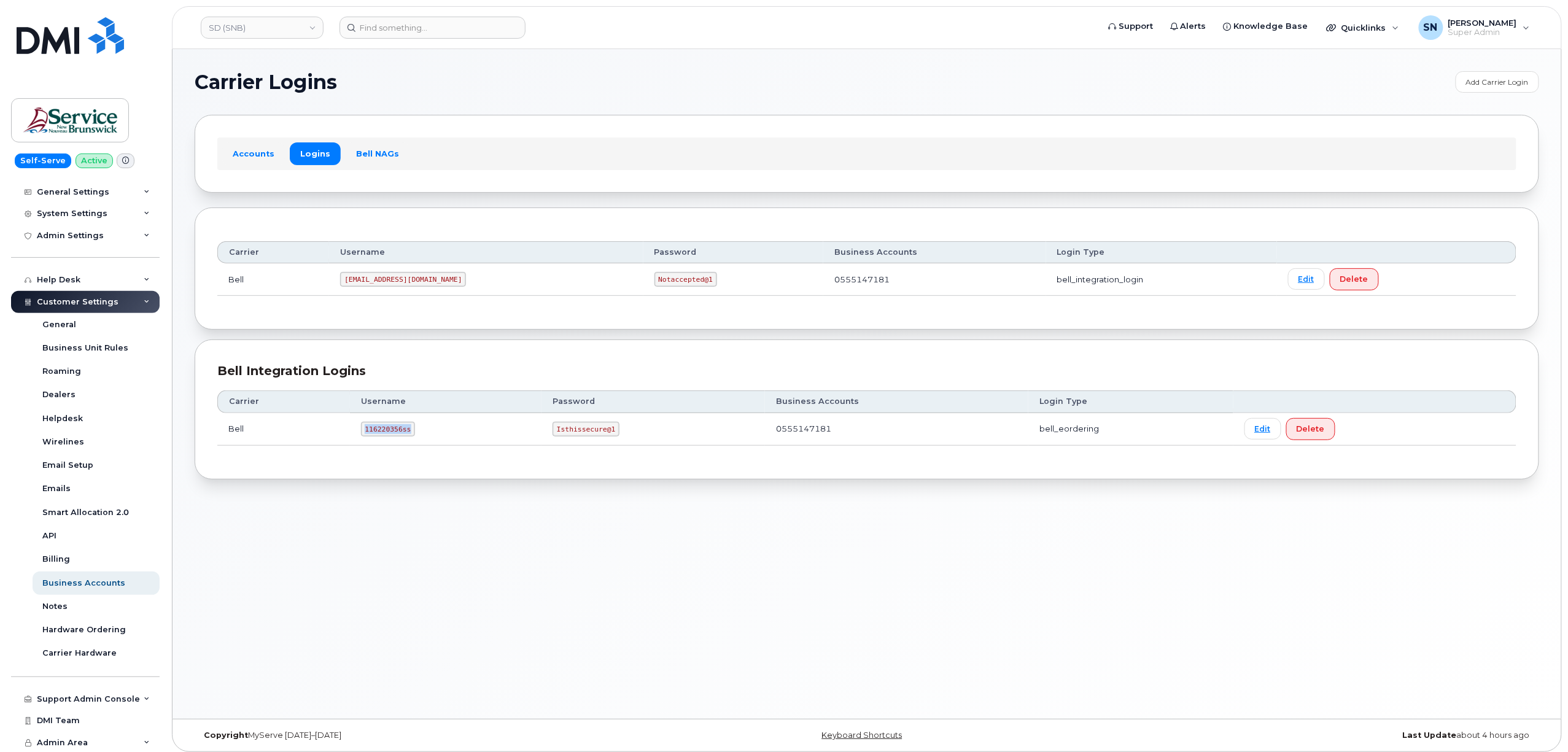
drag, startPoint x: 362, startPoint y: 430, endPoint x: 408, endPoint y: 437, distance: 46.5
click at [408, 437] on code "116220356ss" at bounding box center [388, 429] width 55 height 15
copy code "116220356ss"
drag, startPoint x: 555, startPoint y: 436, endPoint x: 608, endPoint y: 436, distance: 53.0
click at [608, 436] on code "Isthissecure@1" at bounding box center [585, 429] width 67 height 15
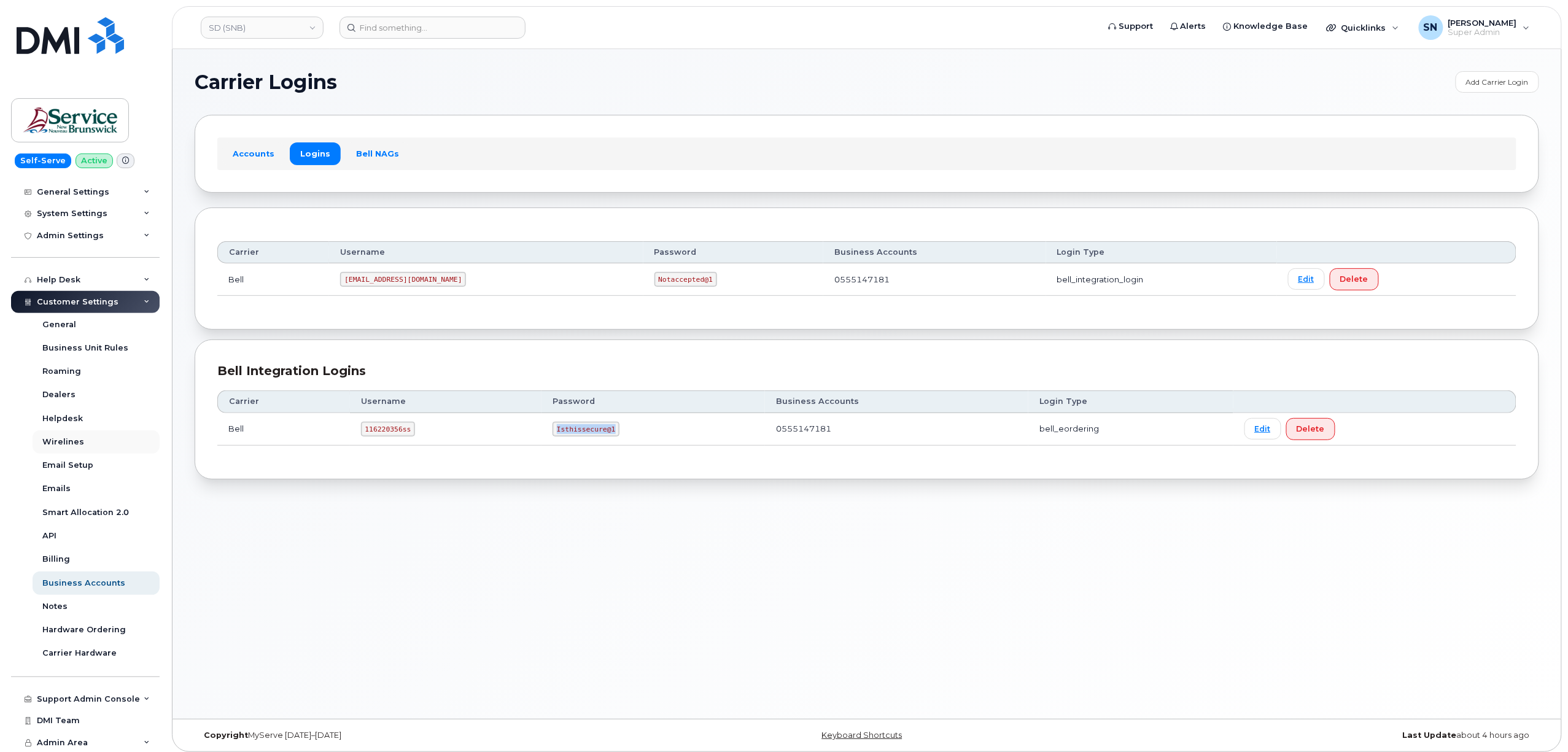
copy code "Isthissecure@1"
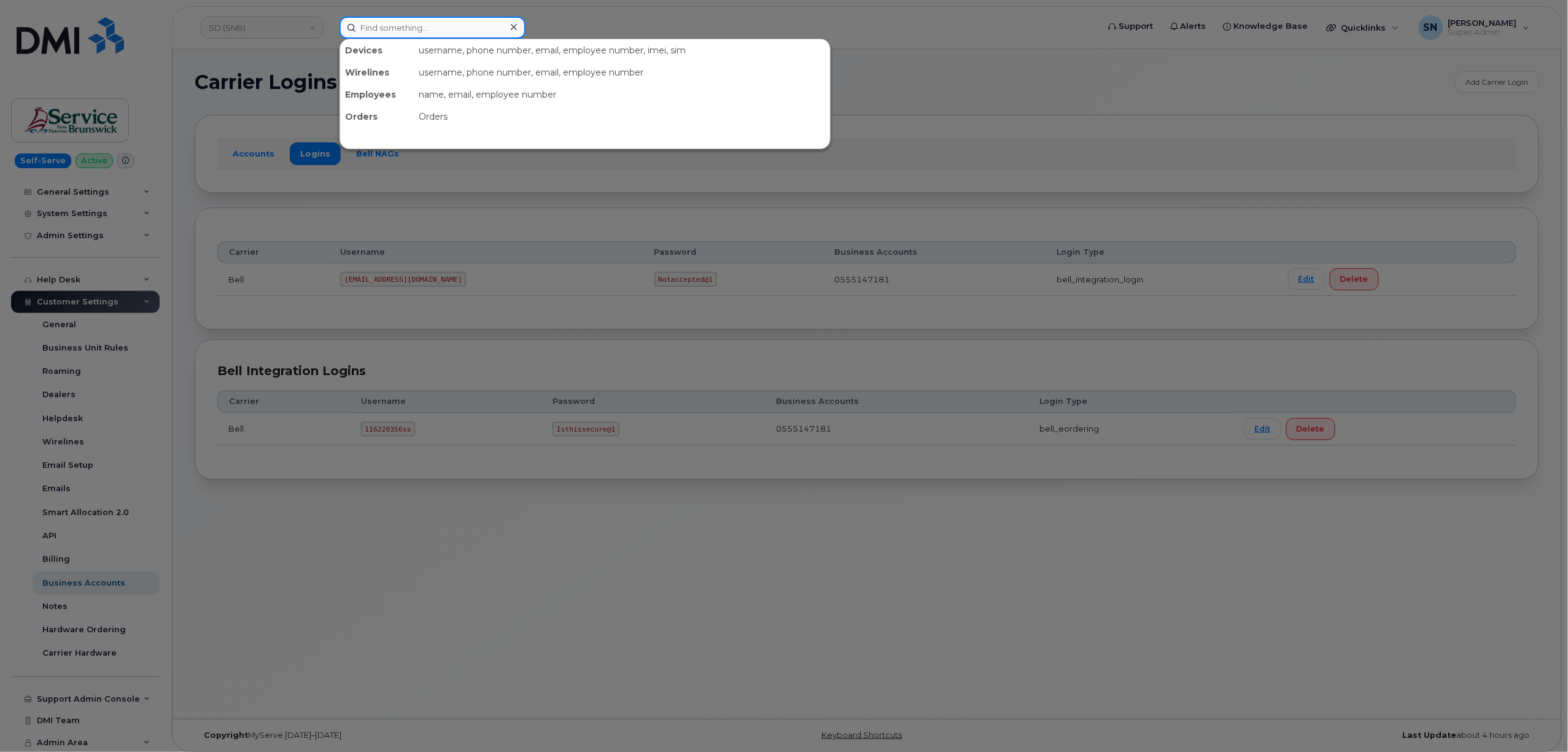
click at [453, 20] on input at bounding box center [432, 28] width 186 height 22
paste input "3062815819"
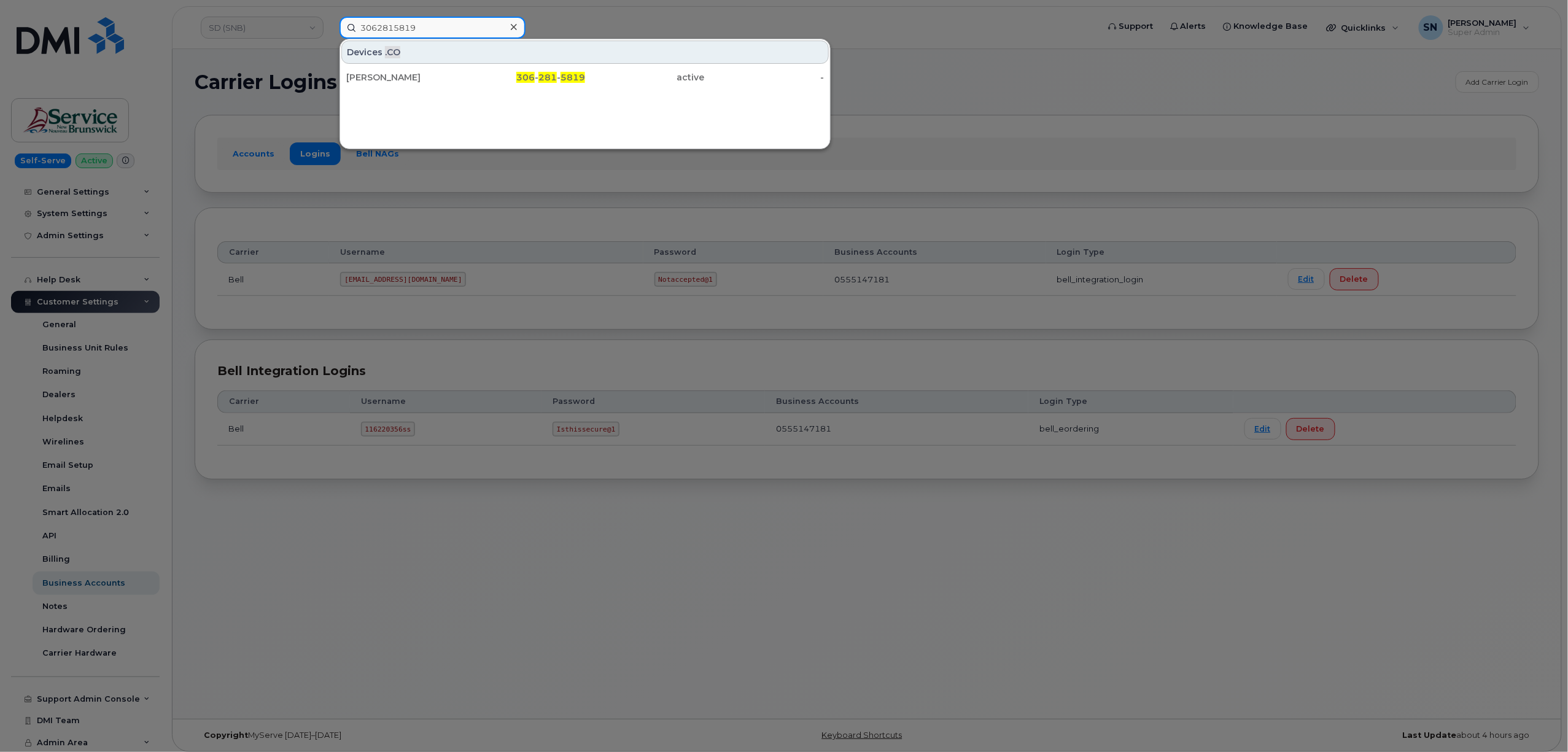
type input "3062815819"
click at [543, 20] on div at bounding box center [784, 376] width 1568 height 752
